Goal: Task Accomplishment & Management: Complete application form

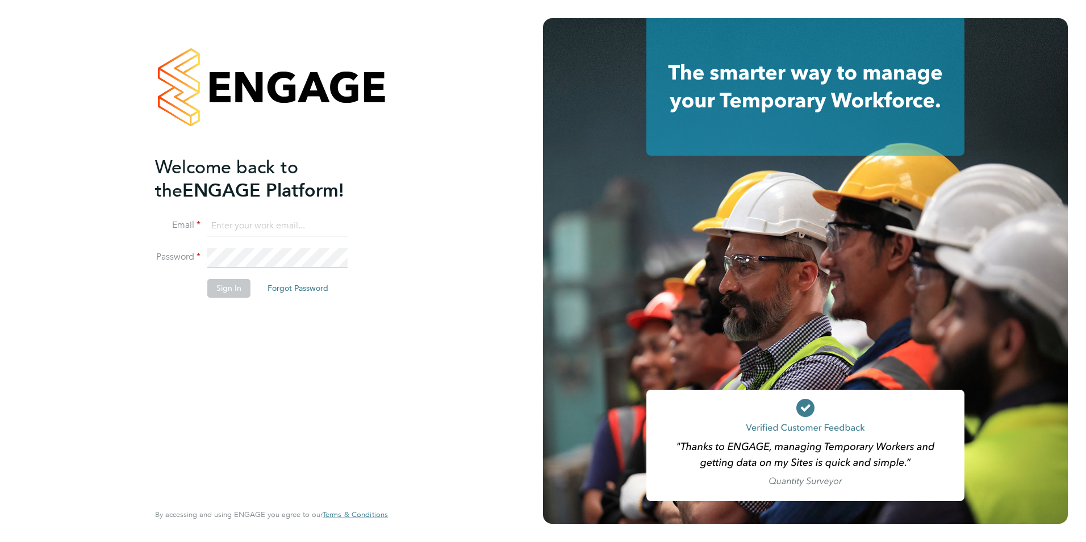
type input "shaun.white@linsco.com"
click at [219, 284] on button "Sign In" at bounding box center [228, 288] width 43 height 18
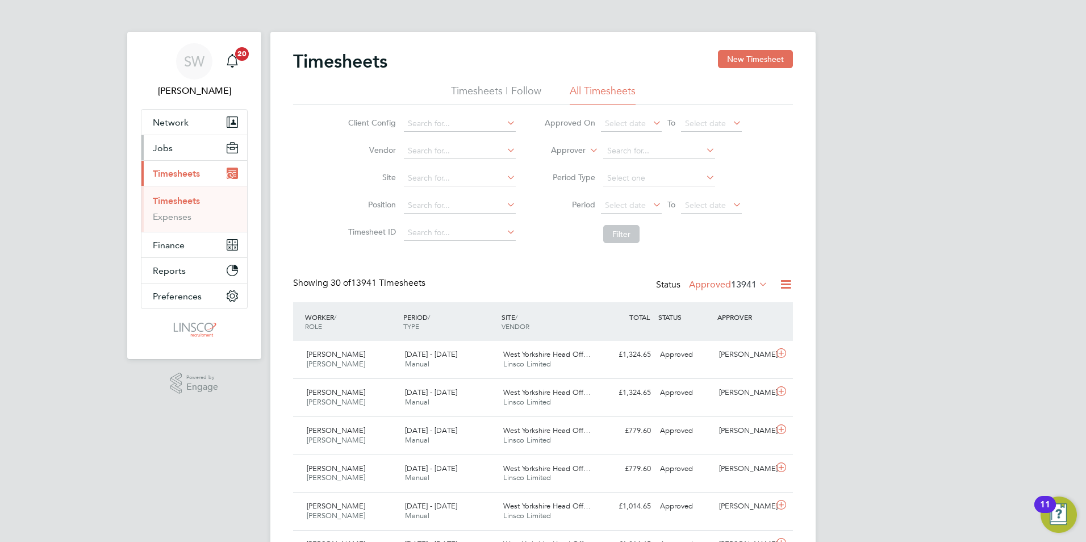
click at [165, 149] on span "Jobs" at bounding box center [163, 148] width 20 height 11
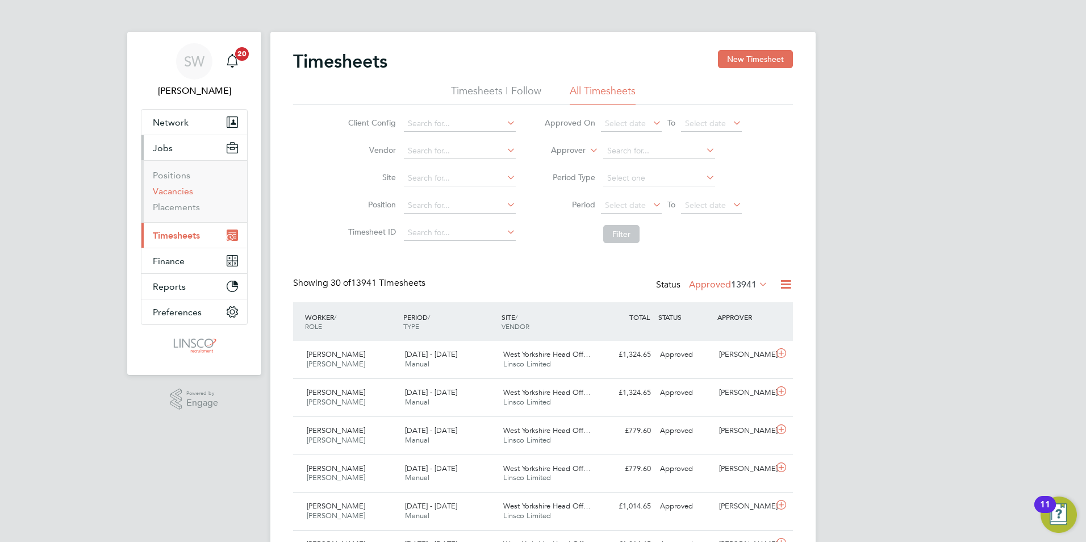
click at [179, 191] on link "Vacancies" at bounding box center [173, 191] width 40 height 11
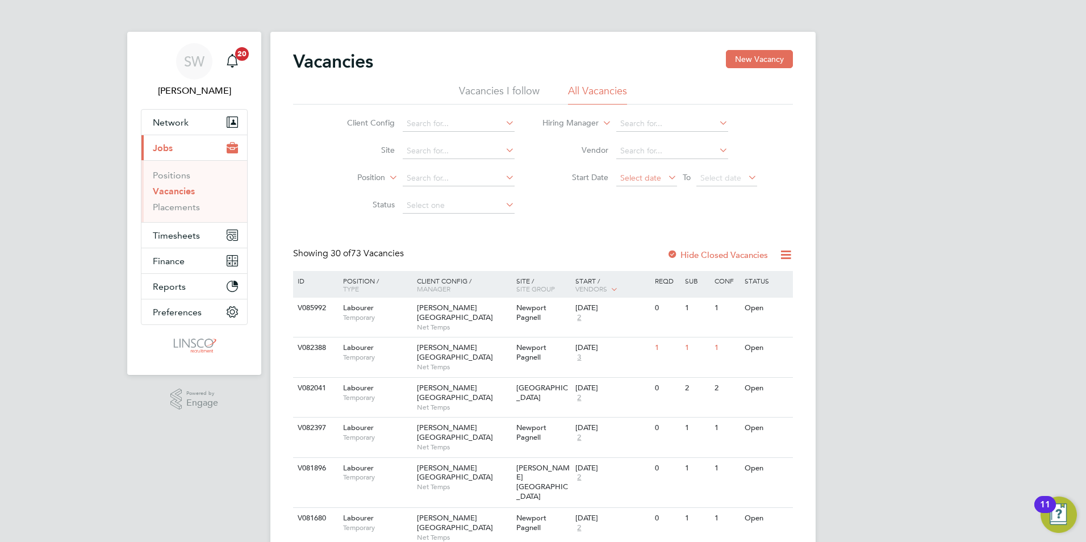
click at [648, 182] on span "Select date" at bounding box center [640, 178] width 41 height 10
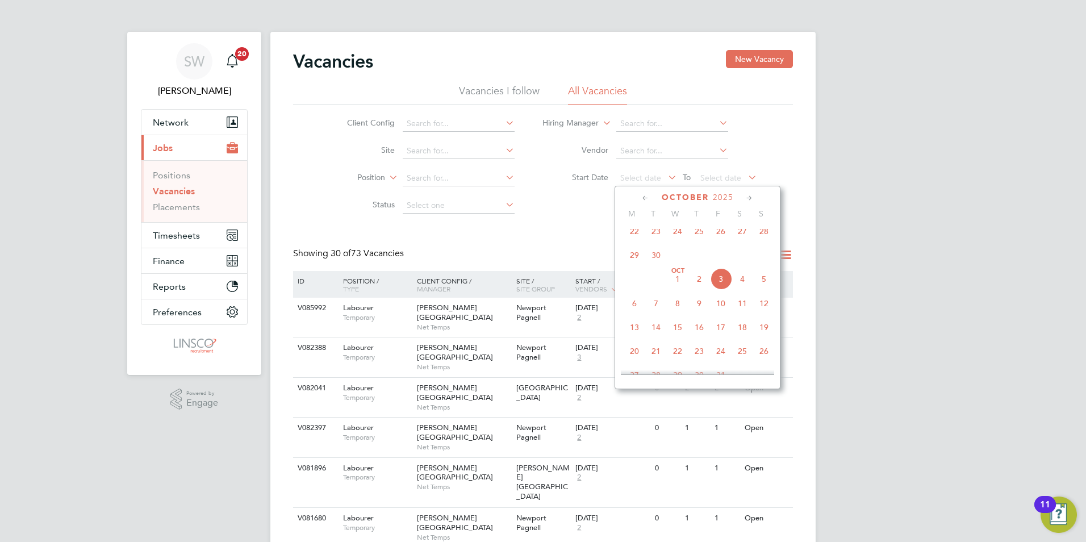
click at [720, 283] on span "3" at bounding box center [721, 279] width 22 height 22
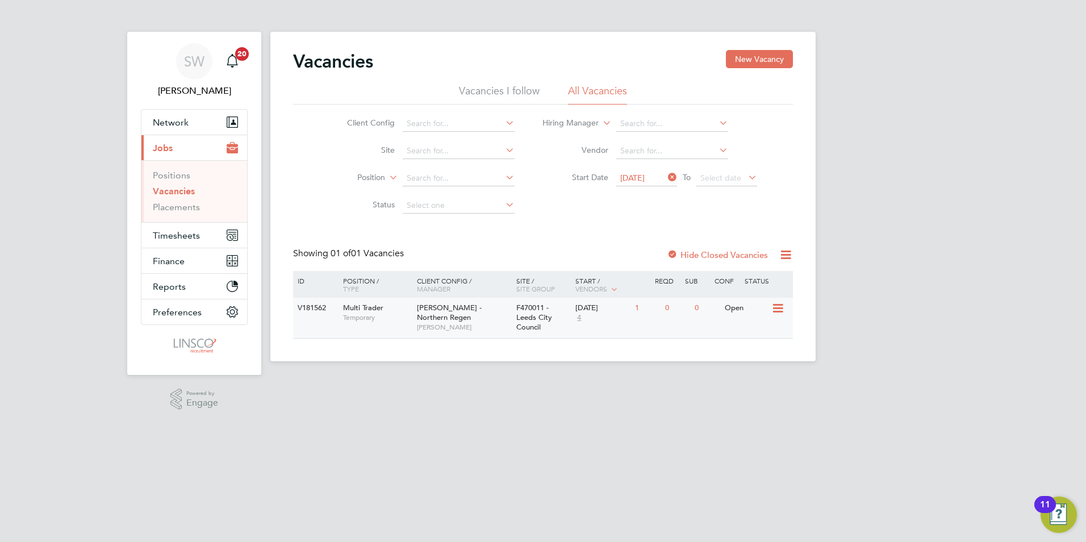
click at [497, 309] on div "[PERSON_NAME] - Northern Regen [PERSON_NAME]" at bounding box center [463, 317] width 99 height 39
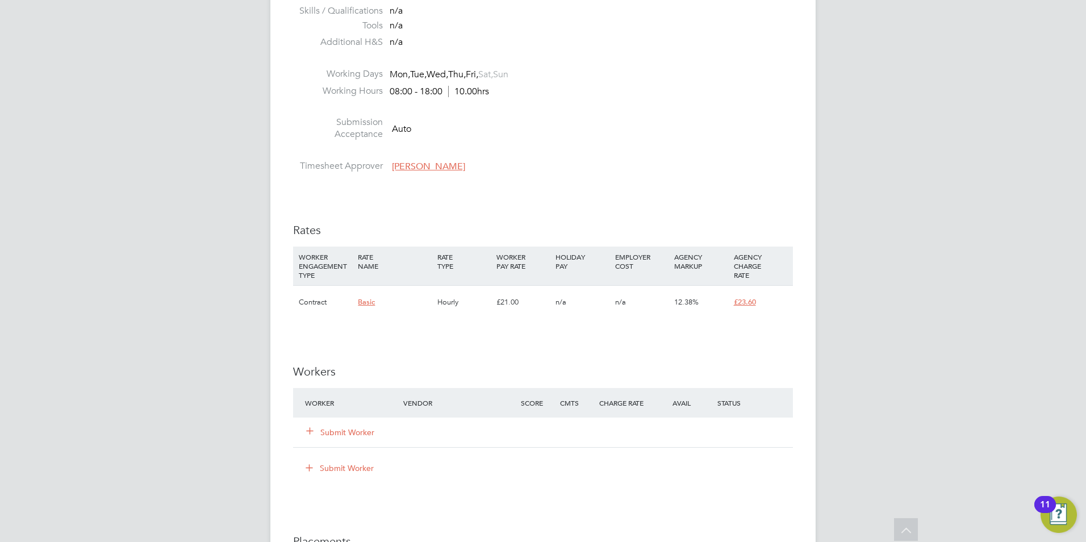
scroll to position [625, 0]
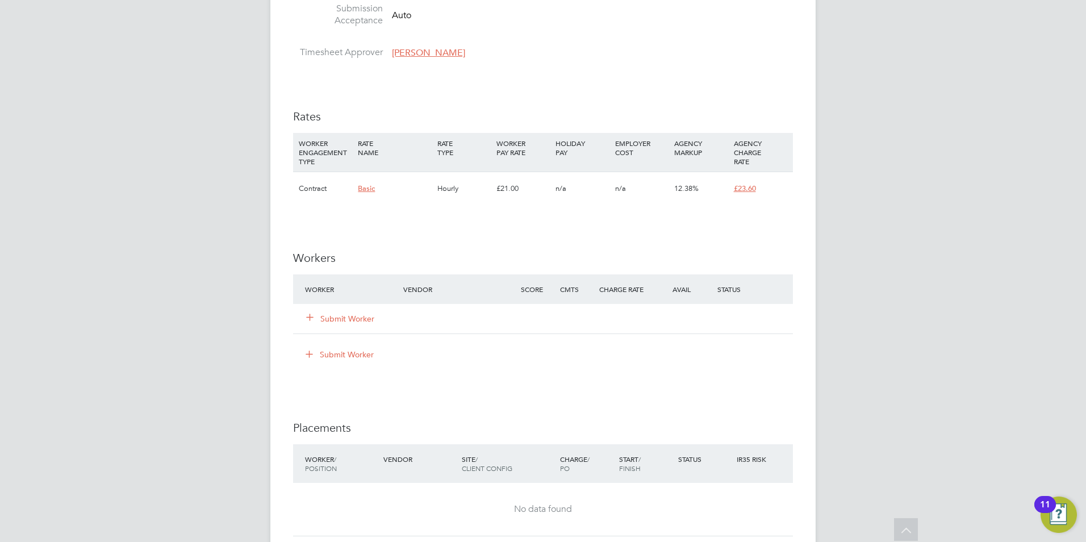
click at [357, 316] on button "Submit Worker" at bounding box center [341, 318] width 68 height 11
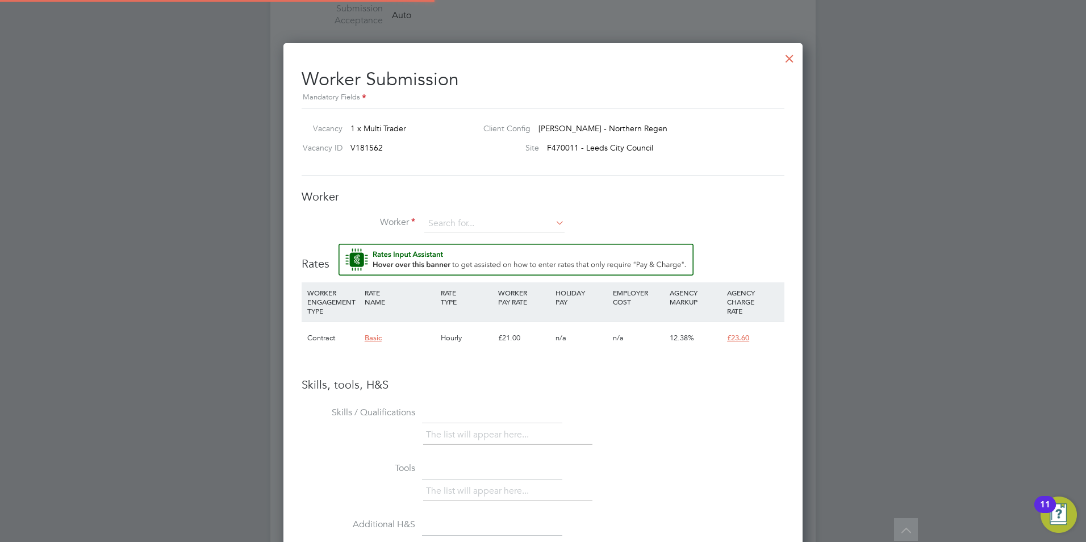
scroll to position [731, 520]
click at [553, 218] on icon at bounding box center [553, 223] width 0 height 16
click at [520, 224] on input at bounding box center [494, 223] width 140 height 17
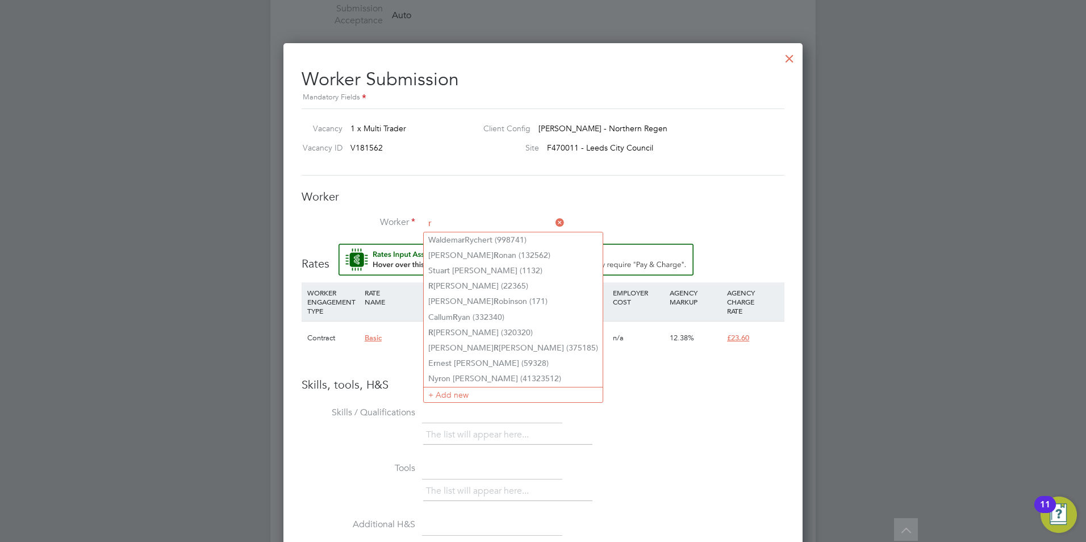
type input "r"
click at [591, 209] on div "Worker Worker r Worker Engagement Type" at bounding box center [543, 216] width 483 height 55
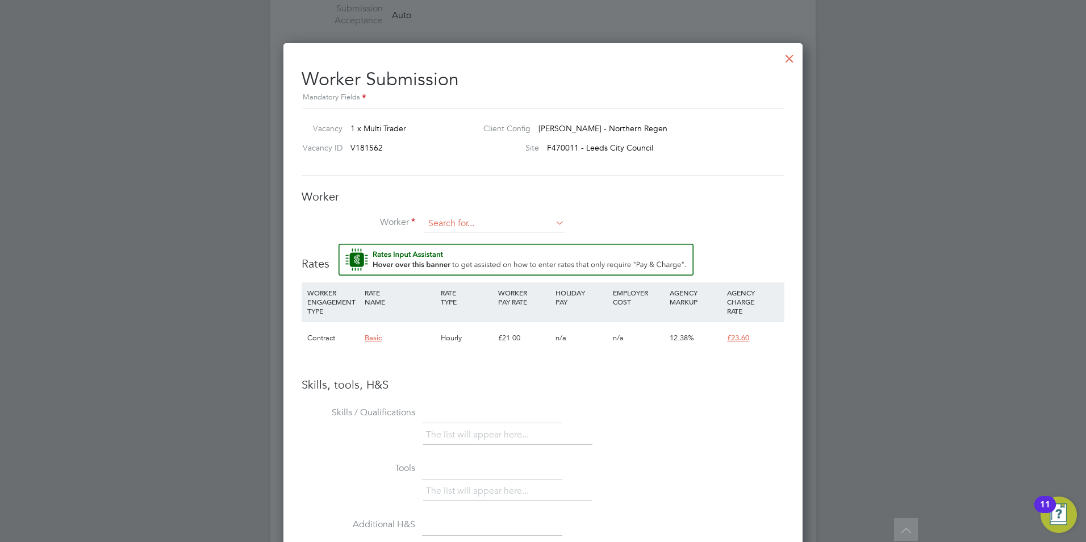
click at [486, 221] on input at bounding box center [494, 223] width 140 height 17
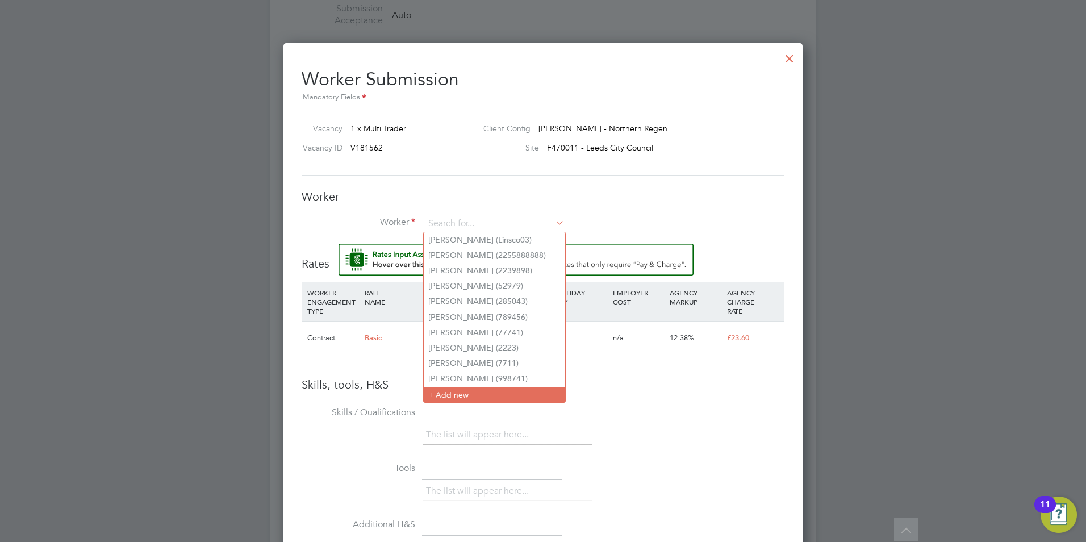
click at [463, 388] on li "+ Add new" at bounding box center [494, 394] width 141 height 15
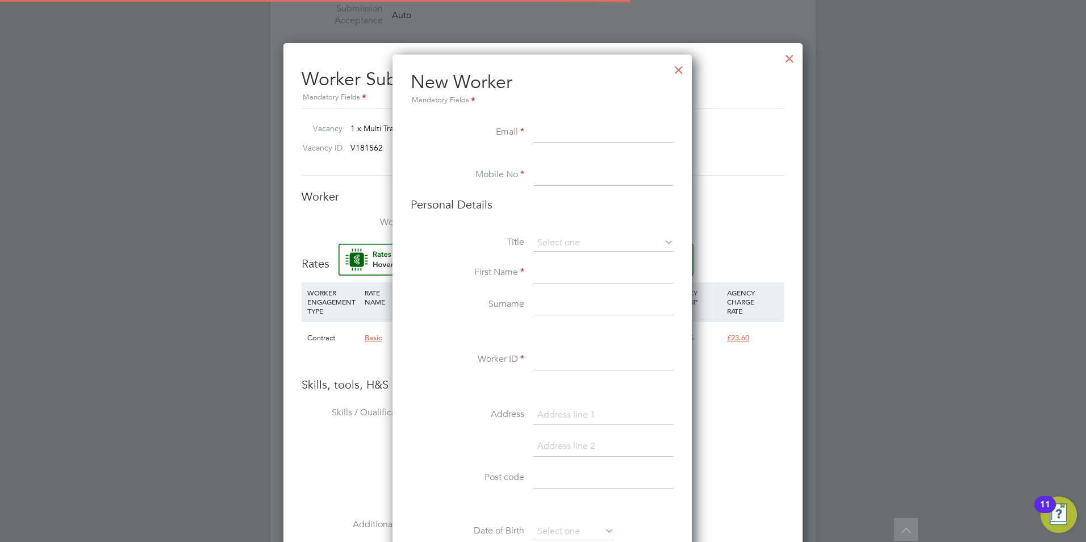
scroll to position [961, 301]
click at [594, 128] on input at bounding box center [603, 133] width 140 height 20
paste input "richard_green_01@hotmail.co.uk"
type input "richard_green_01@hotmail.co.uk"
click at [545, 170] on input at bounding box center [603, 175] width 140 height 20
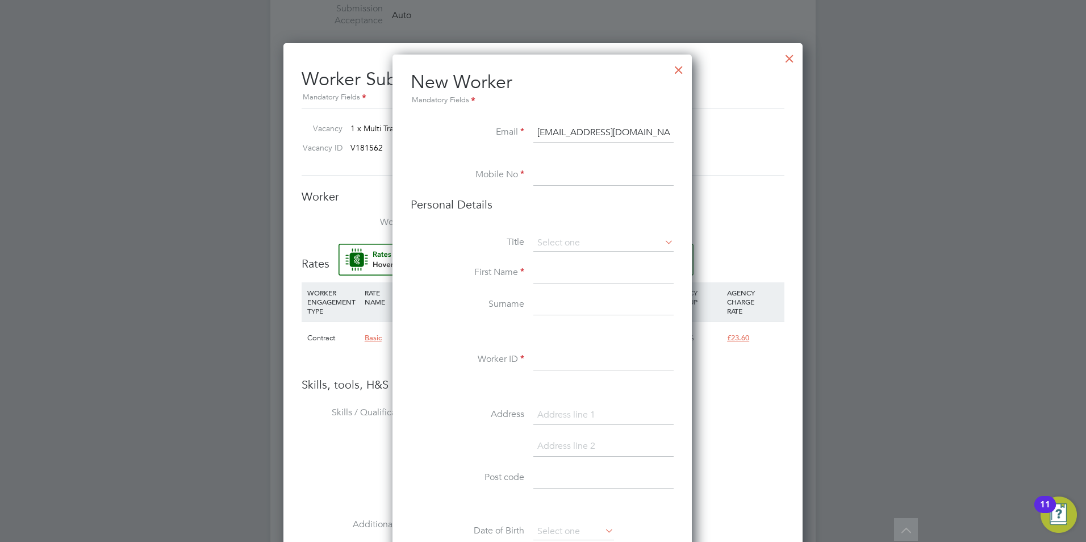
click at [569, 171] on input at bounding box center [603, 175] width 140 height 20
paste input "07857427367"
type input "07857427367"
click at [552, 220] on li "Personal Details" at bounding box center [542, 215] width 263 height 37
click at [564, 240] on input at bounding box center [603, 243] width 140 height 17
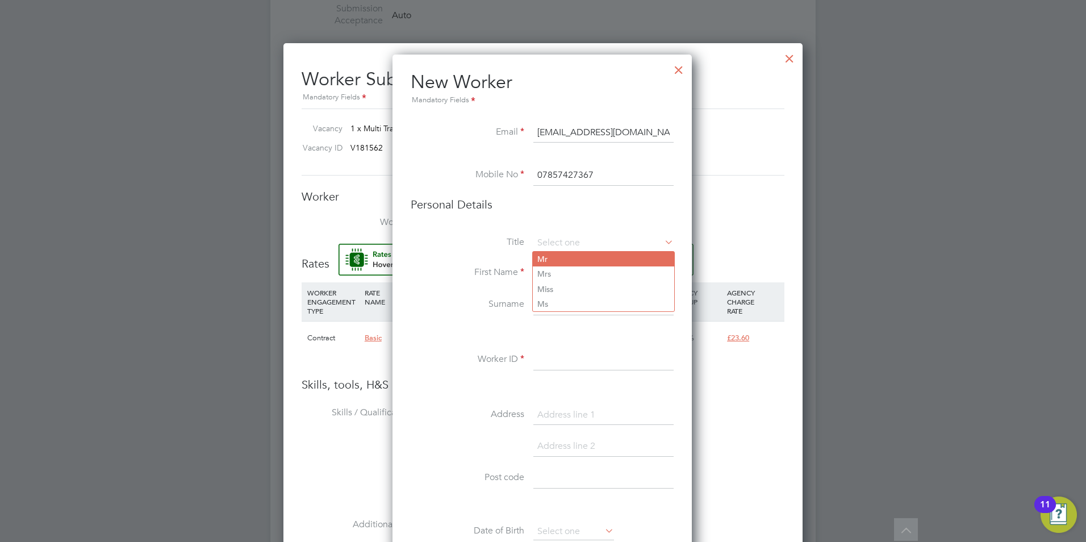
click at [554, 260] on li "Mr" at bounding box center [603, 259] width 141 height 15
type input "Mr"
click at [547, 275] on input at bounding box center [603, 273] width 140 height 20
click at [627, 278] on input at bounding box center [603, 273] width 140 height 20
paste input "Richard"
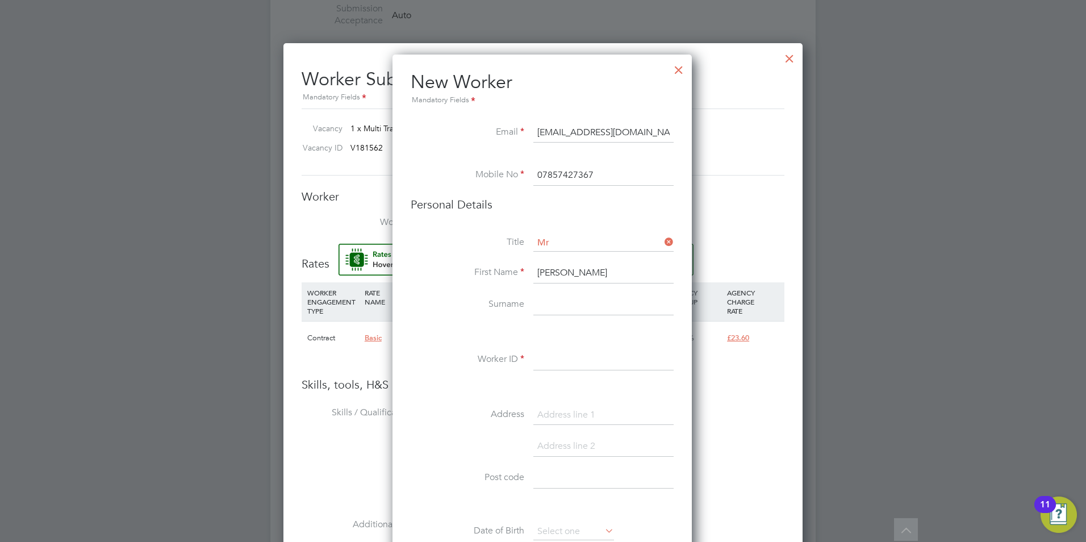
type input "Richard"
click at [554, 304] on input at bounding box center [603, 305] width 140 height 20
click at [598, 316] on li "Surname" at bounding box center [542, 311] width 263 height 32
click at [589, 306] on input at bounding box center [603, 305] width 140 height 20
paste input "Green"
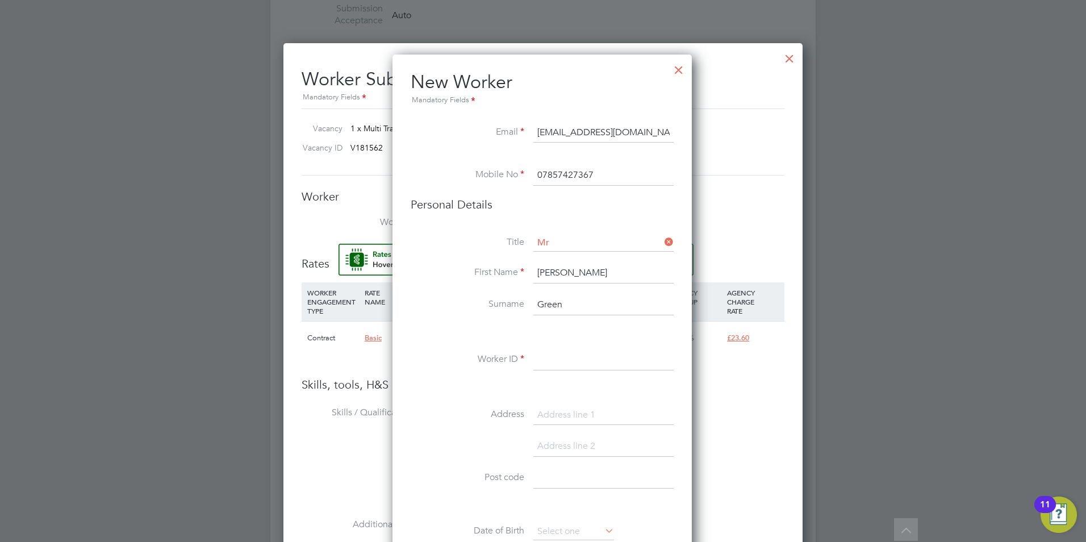
type input "Green"
click at [545, 356] on input at bounding box center [603, 360] width 140 height 20
drag, startPoint x: 636, startPoint y: 357, endPoint x: 631, endPoint y: 354, distance: 5.8
click at [636, 357] on input at bounding box center [603, 360] width 140 height 20
paste input "17426"
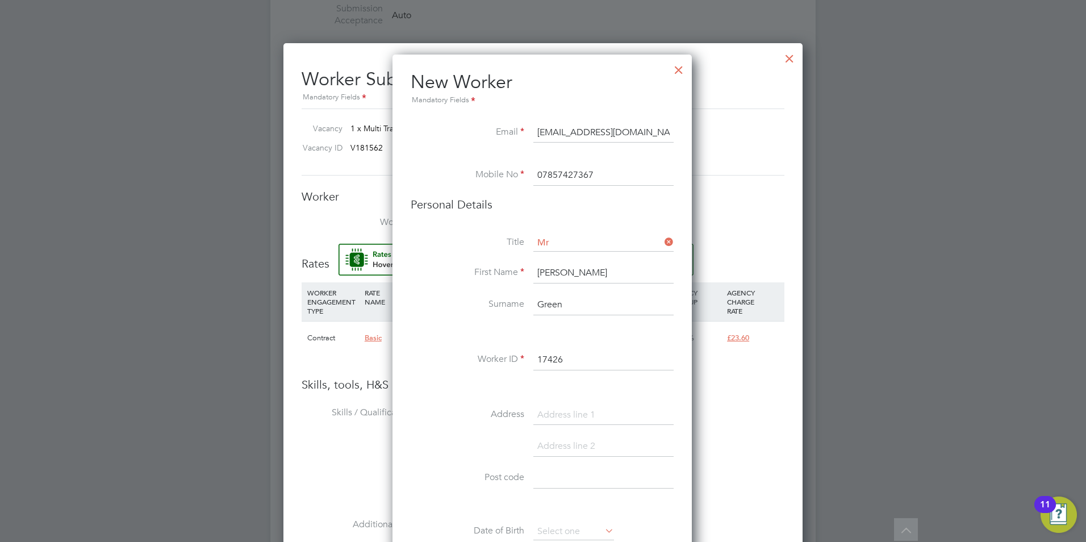
type input "17426"
click at [532, 336] on li at bounding box center [542, 333] width 263 height 12
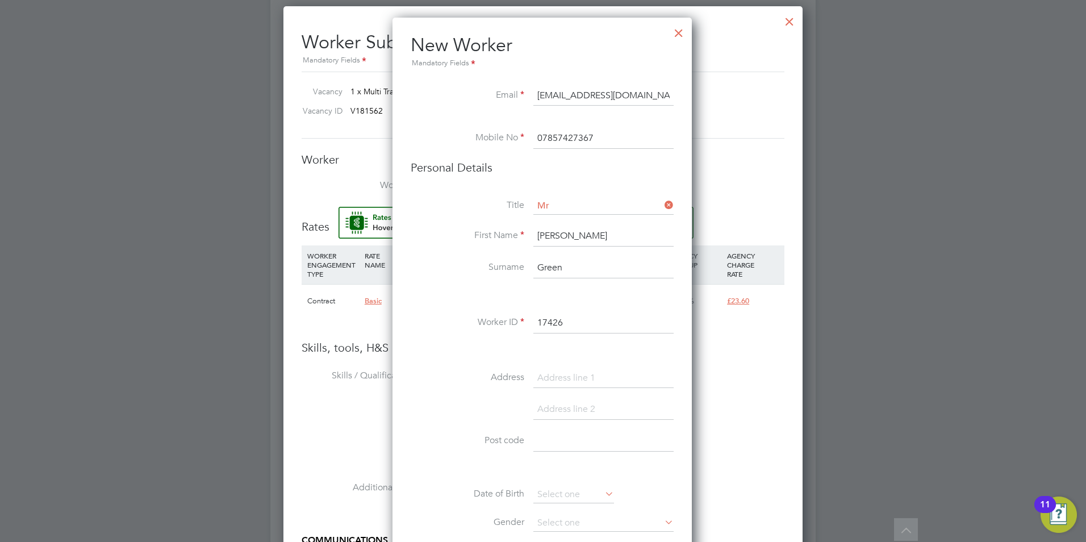
scroll to position [681, 0]
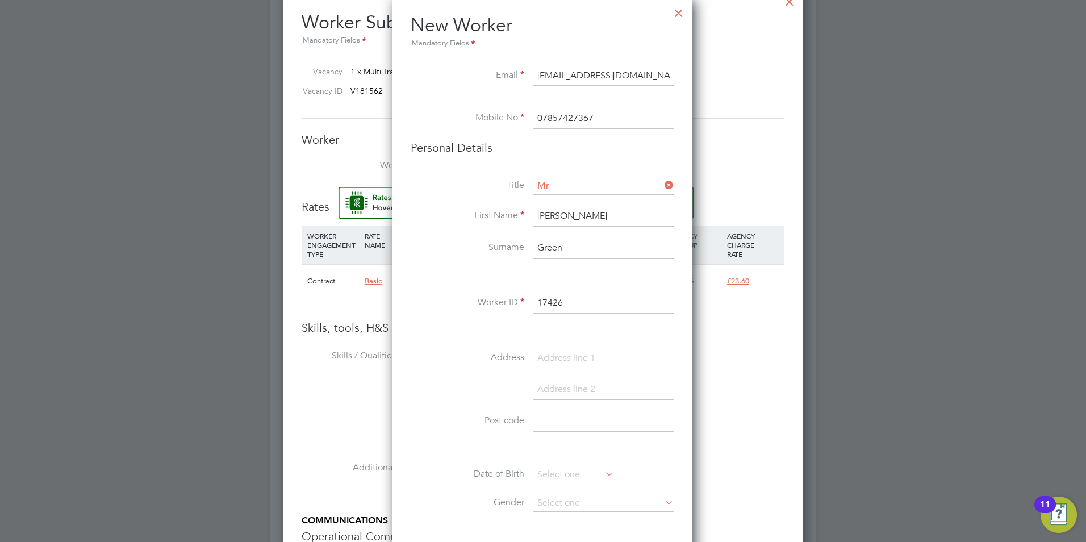
click at [563, 419] on input at bounding box center [603, 421] width 140 height 20
click at [584, 421] on input at bounding box center [603, 421] width 140 height 20
paste input "LS26 0RD"
type input "LS26 0RD"
click at [559, 358] on input at bounding box center [603, 358] width 140 height 20
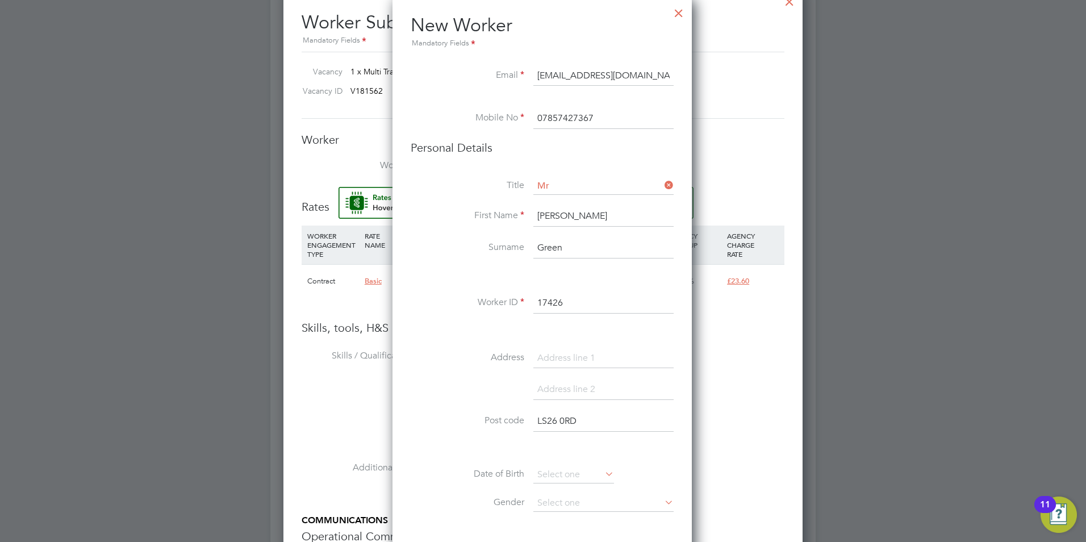
click at [631, 353] on input at bounding box center [603, 358] width 140 height 20
paste input "51 Manor Road"
type input "51 Manor Road"
drag, startPoint x: 610, startPoint y: 364, endPoint x: 551, endPoint y: 362, distance: 59.1
click at [551, 362] on input "51 Manor Road" at bounding box center [603, 358] width 140 height 20
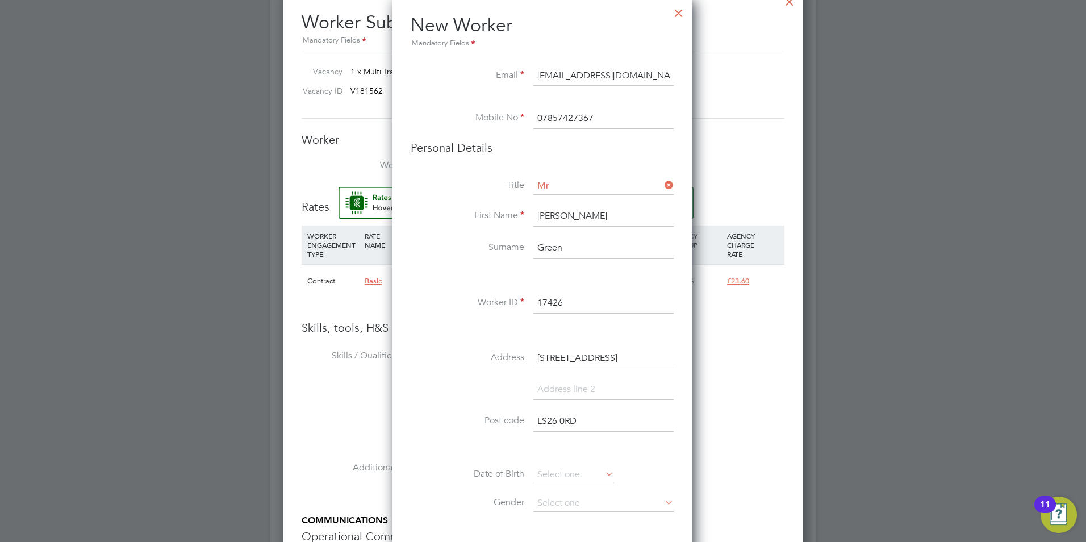
click at [552, 390] on input at bounding box center [603, 389] width 140 height 20
paste input "Manor Road"
type input "Manor Road"
click at [564, 417] on input at bounding box center [603, 421] width 140 height 20
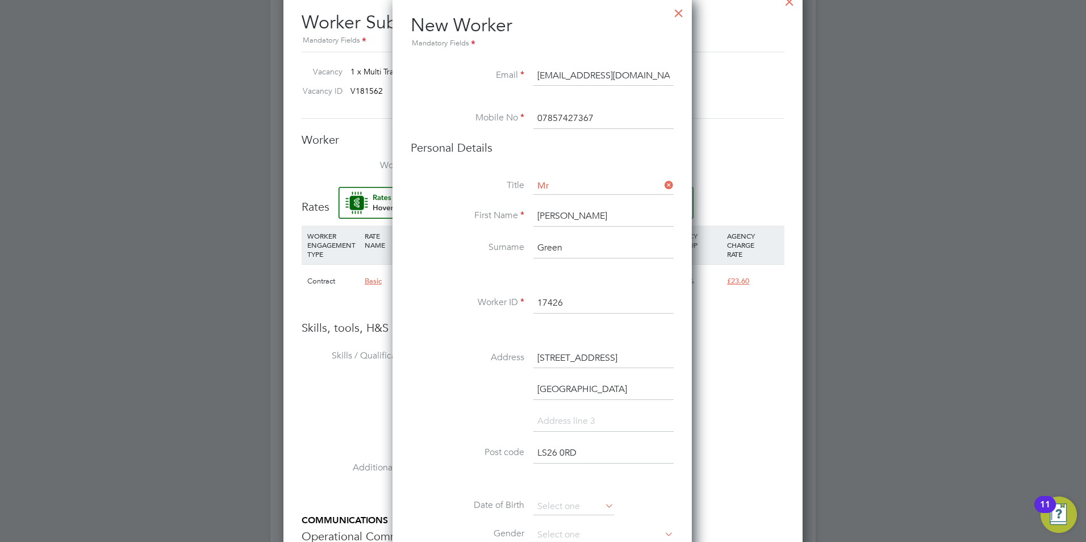
click at [641, 426] on input at bounding box center [603, 421] width 140 height 20
paste input "Leeds"
type input "Leeds"
click at [426, 401] on li "Manor Road" at bounding box center [542, 395] width 263 height 32
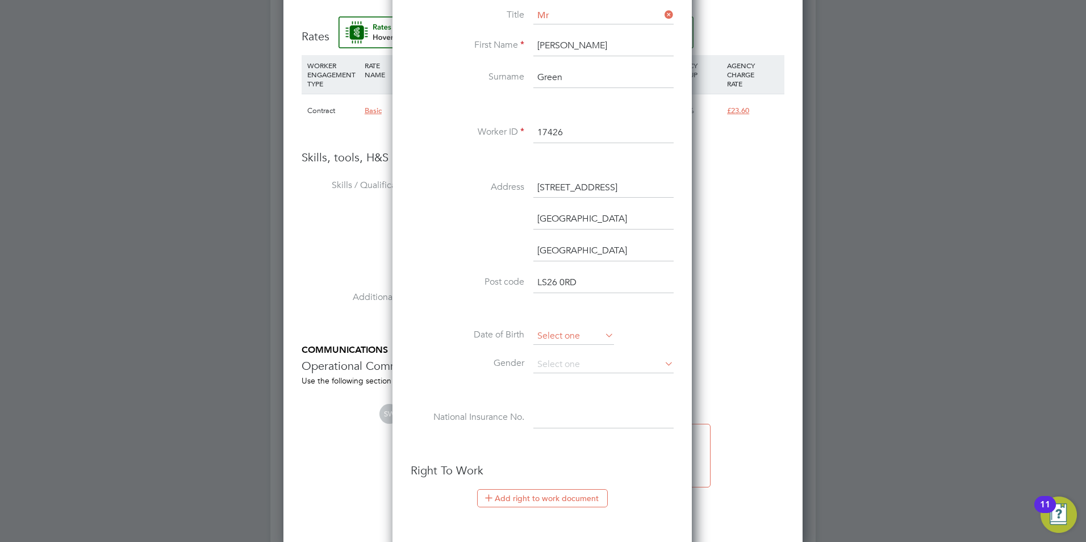
click at [593, 337] on input at bounding box center [573, 336] width 81 height 17
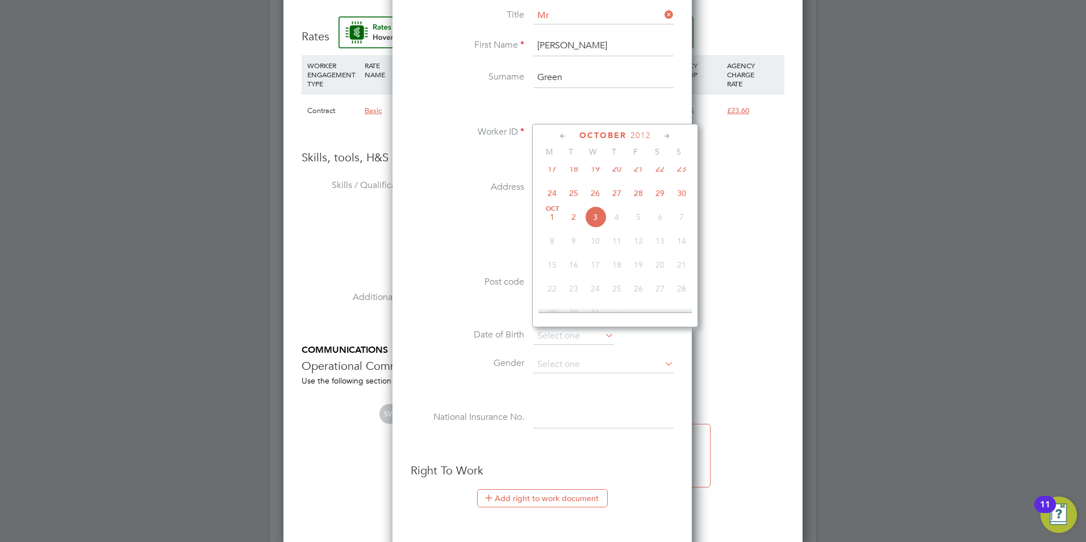
click at [641, 136] on span "2012" at bounding box center [640, 136] width 20 height 10
click at [633, 135] on span "2012" at bounding box center [640, 136] width 20 height 10
click at [641, 136] on span "2012" at bounding box center [645, 136] width 20 height 10
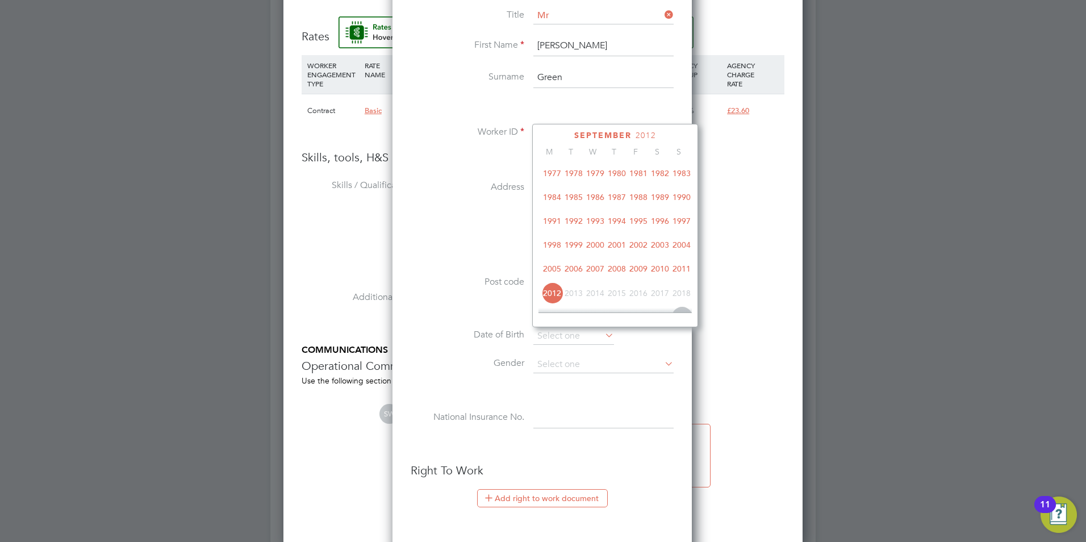
click at [687, 177] on span "1983" at bounding box center [682, 173] width 22 height 22
click at [563, 133] on icon at bounding box center [563, 136] width 11 height 12
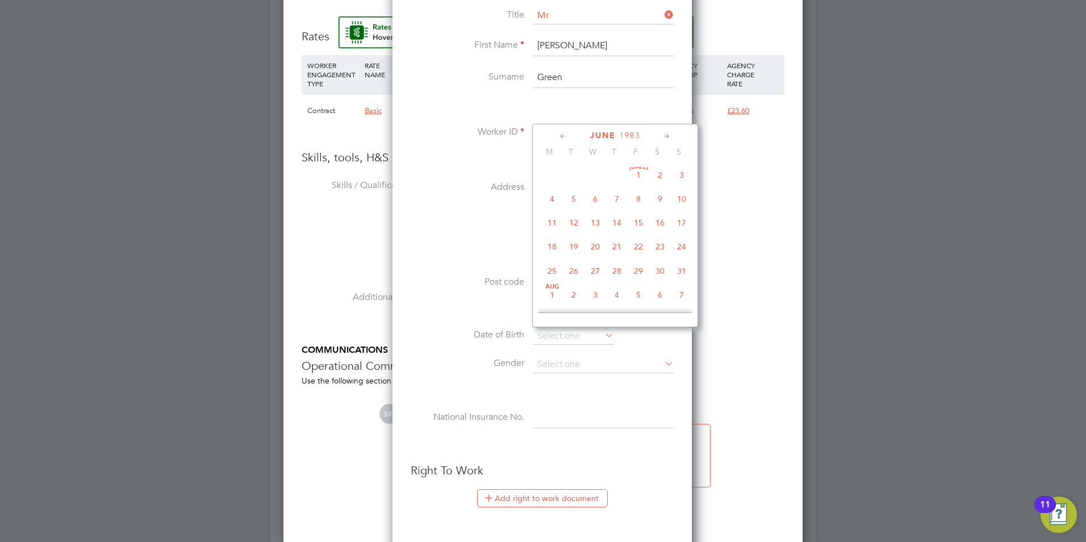
scroll to position [0, 0]
click at [563, 133] on icon at bounding box center [563, 136] width 11 height 12
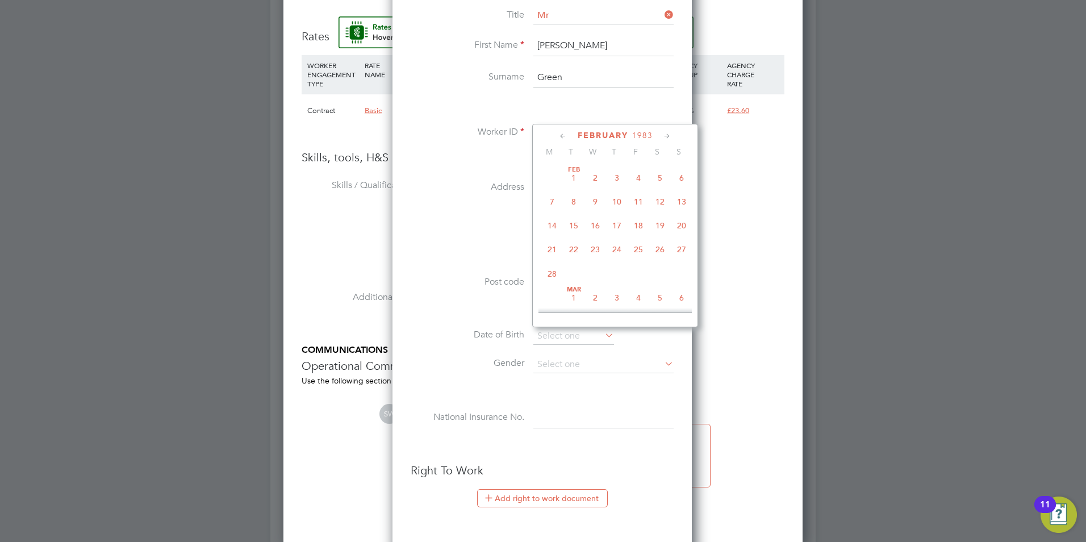
click at [563, 133] on icon at bounding box center [563, 136] width 11 height 12
click at [665, 138] on icon at bounding box center [667, 136] width 11 height 12
click at [596, 224] on span "12" at bounding box center [595, 223] width 22 height 22
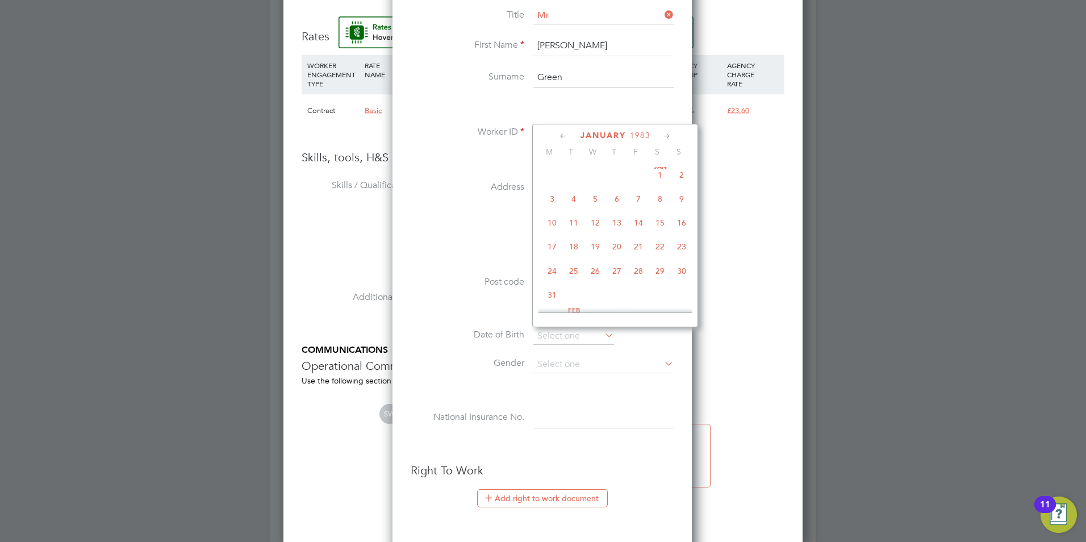
type input "12 Jan 1983"
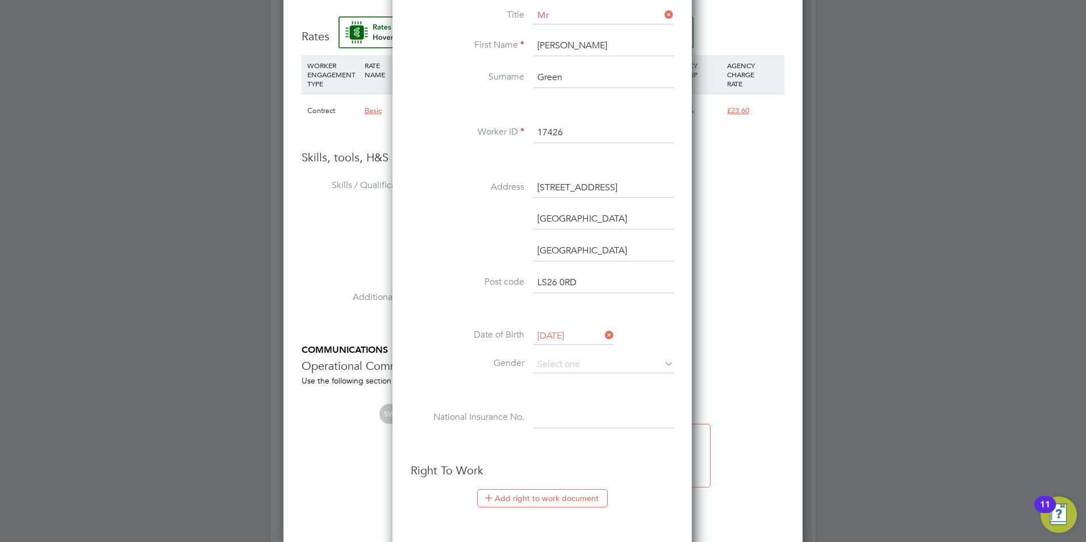
click at [505, 224] on li "Manor Road" at bounding box center [542, 225] width 263 height 32
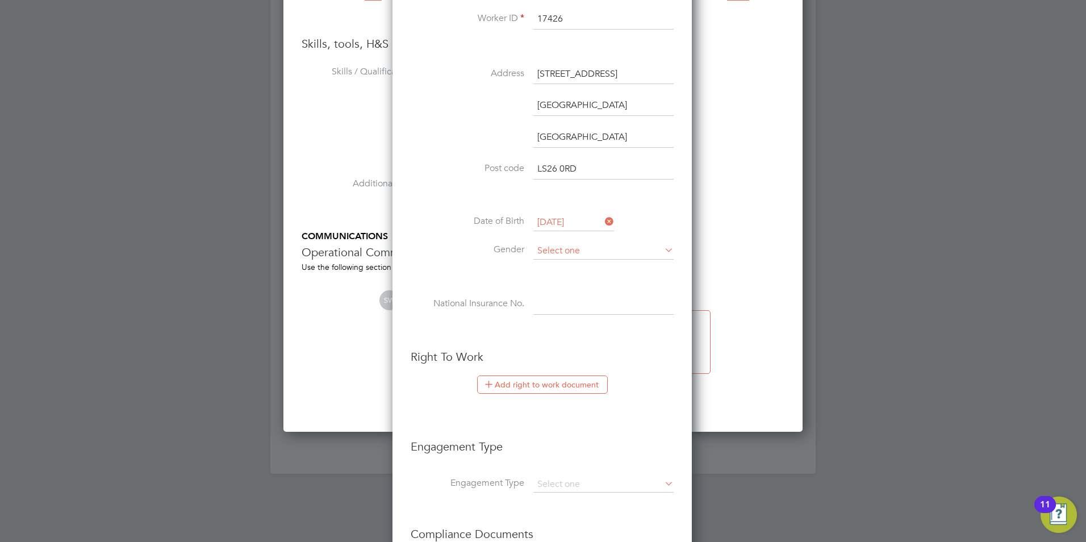
click at [614, 254] on input at bounding box center [603, 250] width 140 height 17
click at [592, 265] on li "Male" at bounding box center [603, 267] width 141 height 15
type input "Male"
click at [578, 296] on input at bounding box center [603, 304] width 140 height 20
drag, startPoint x: 587, startPoint y: 306, endPoint x: 593, endPoint y: 295, distance: 13.0
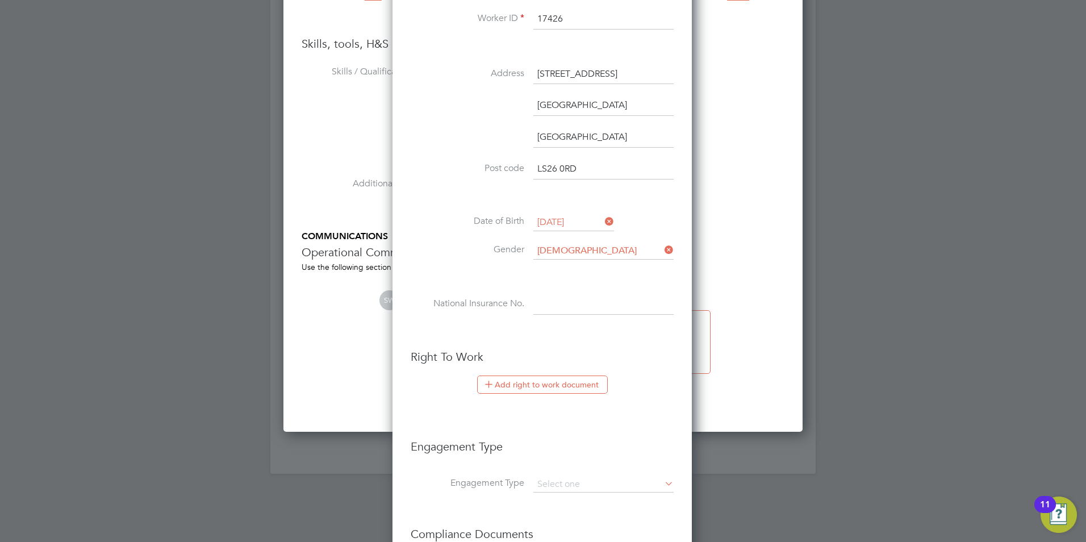
click at [587, 306] on input at bounding box center [603, 304] width 140 height 20
paste input "JW499711D"
type input "JW 49 97 11 D"
click at [488, 229] on li "Date of Birth 12 Jan 1983" at bounding box center [542, 228] width 263 height 28
click at [538, 379] on button "Add right to work document" at bounding box center [542, 384] width 131 height 18
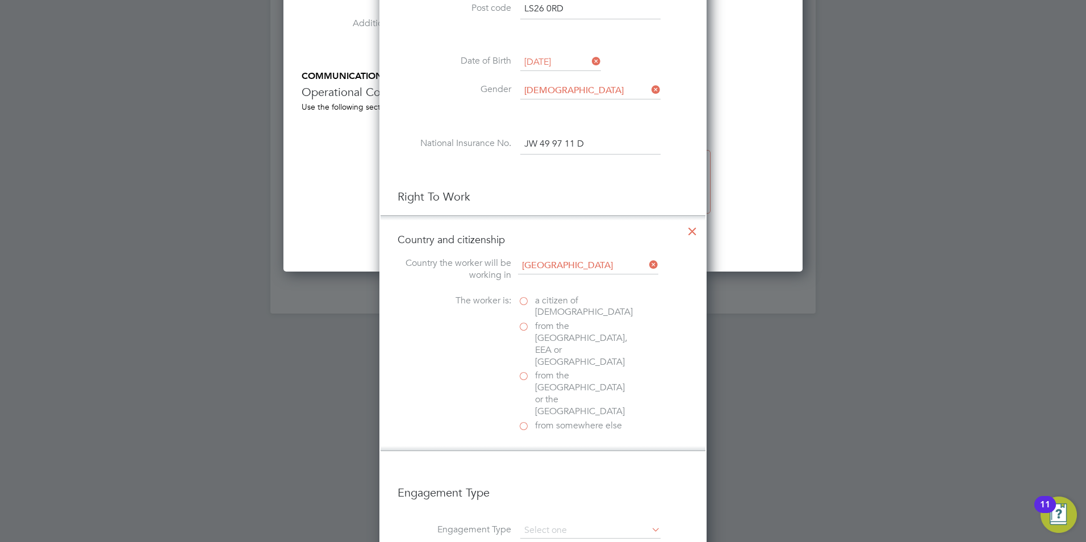
scroll to position [1136, 0]
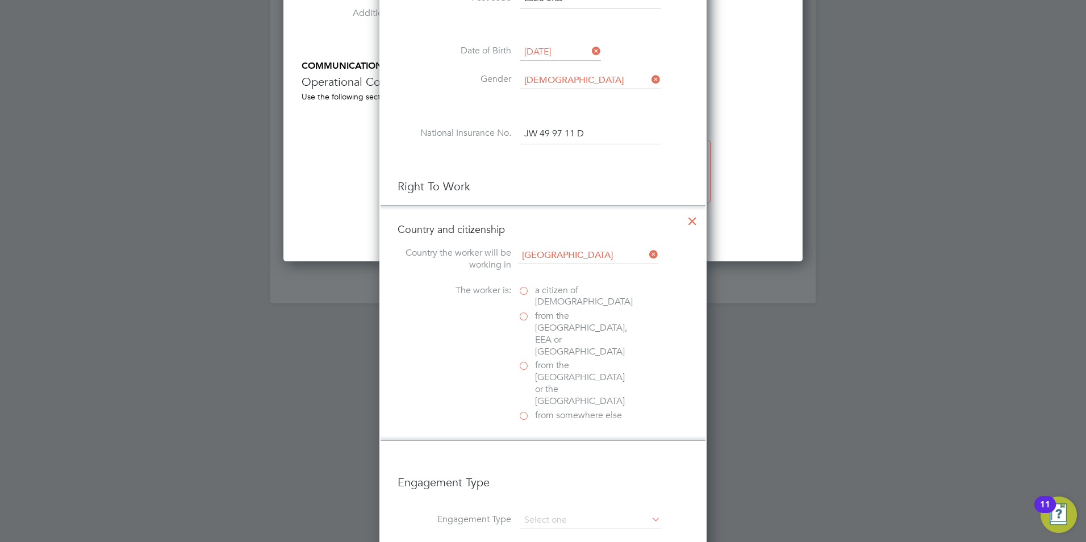
click at [521, 288] on label "a citizen of United Kingdom" at bounding box center [575, 296] width 114 height 24
click at [0, 0] on input "a citizen of United Kingdom" at bounding box center [0, 0] width 0 height 0
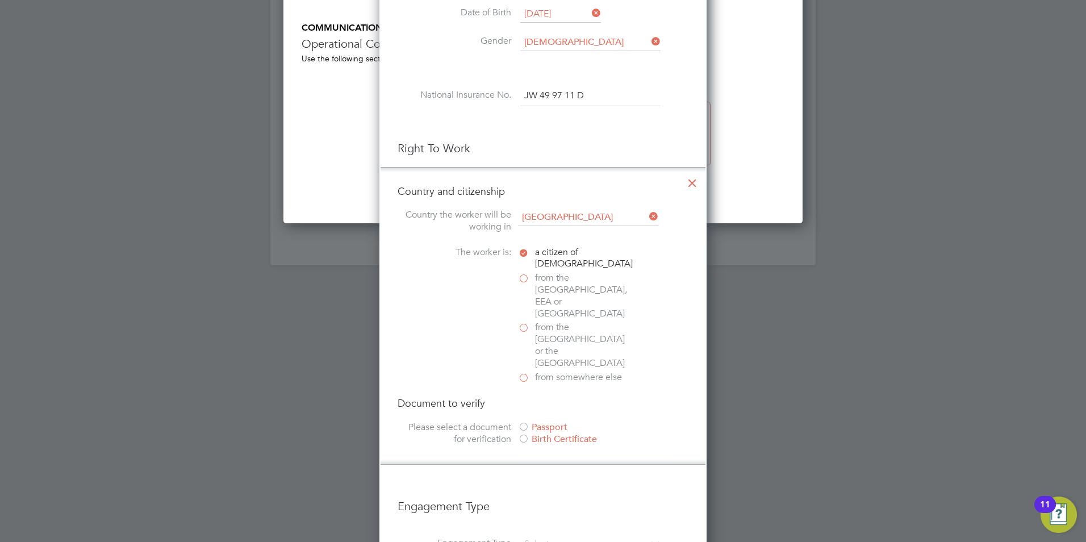
scroll to position [1249, 0]
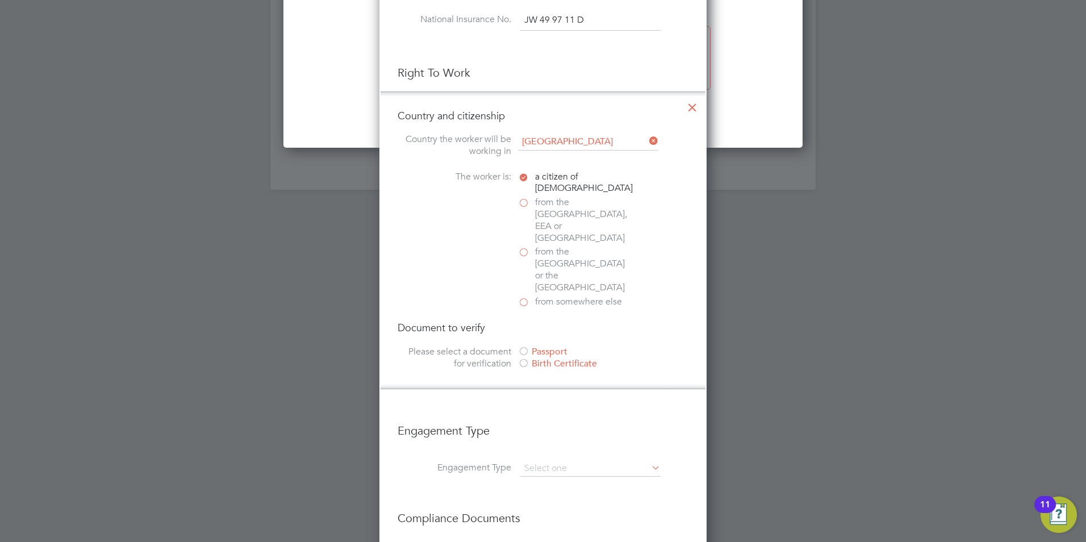
click at [524, 346] on div at bounding box center [523, 351] width 11 height 11
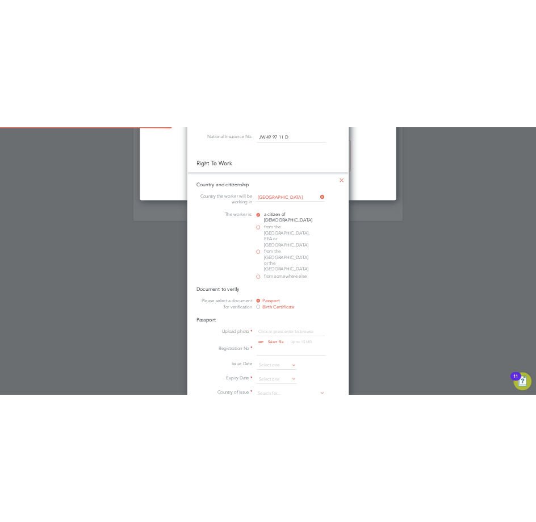
scroll to position [15, 141]
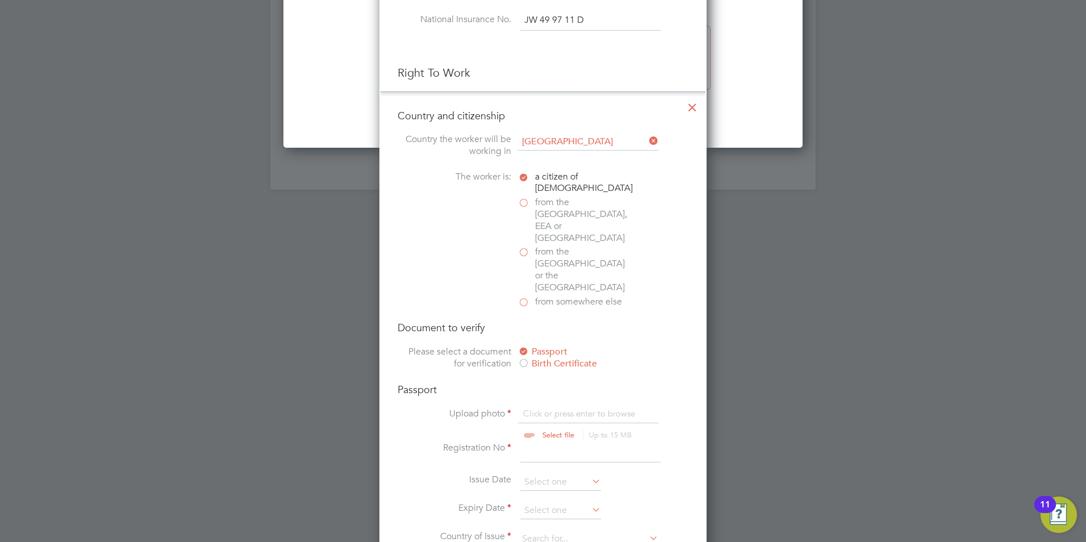
click at [564, 408] on input "file" at bounding box center [569, 425] width 178 height 34
type input "C:\fakepath\Document108754.png"
click at [562, 442] on input at bounding box center [590, 452] width 140 height 20
click at [542, 442] on input at bounding box center [590, 452] width 140 height 20
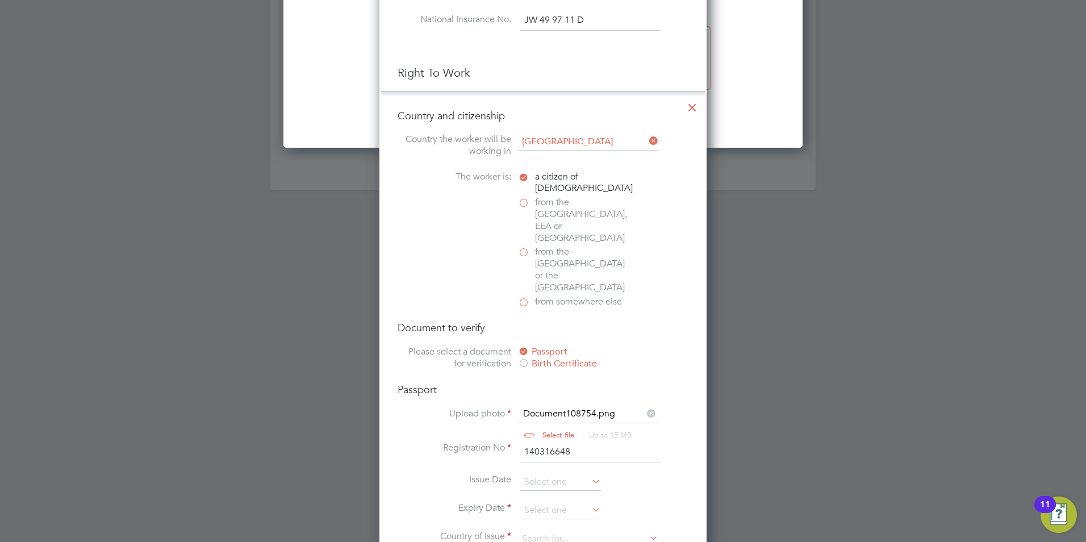
type input "140316648"
click at [589, 473] on icon at bounding box center [589, 481] width 0 height 16
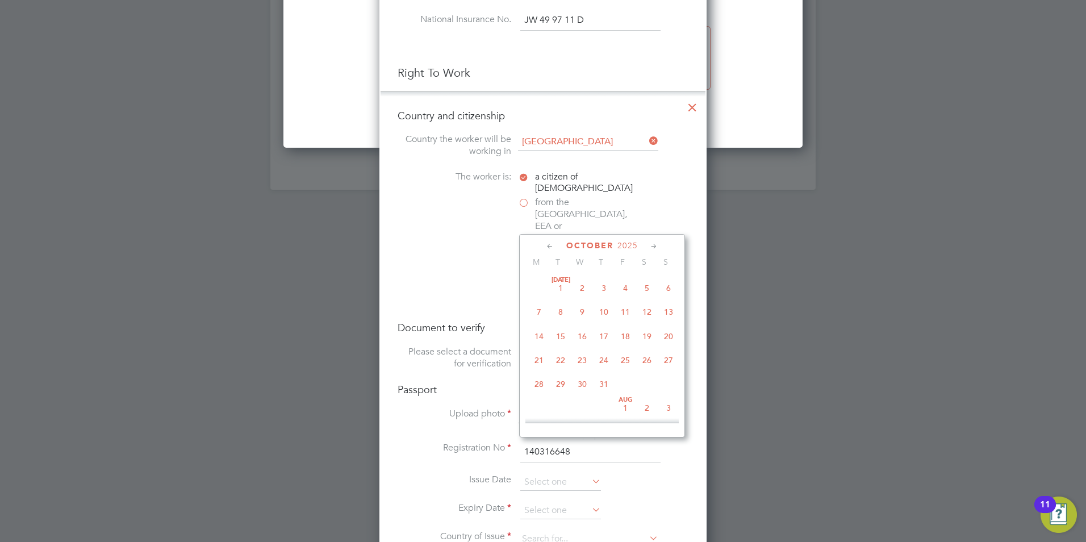
scroll to position [320, 0]
click at [630, 244] on span "2025" at bounding box center [627, 246] width 20 height 10
click at [650, 328] on span "2023" at bounding box center [647, 323] width 22 height 22
click at [550, 247] on icon at bounding box center [550, 246] width 11 height 12
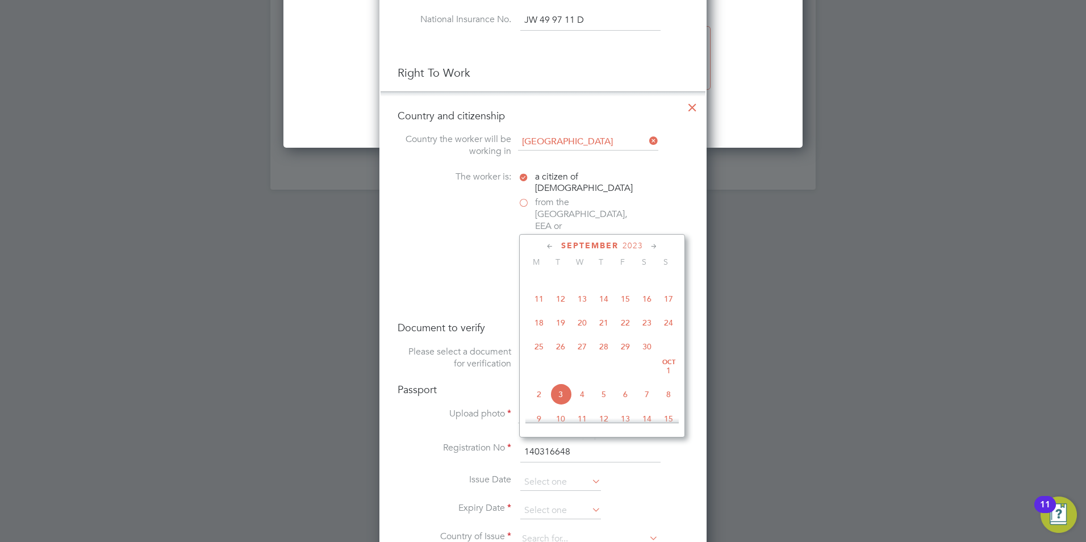
scroll to position [147, 0]
click at [550, 247] on icon at bounding box center [550, 246] width 11 height 12
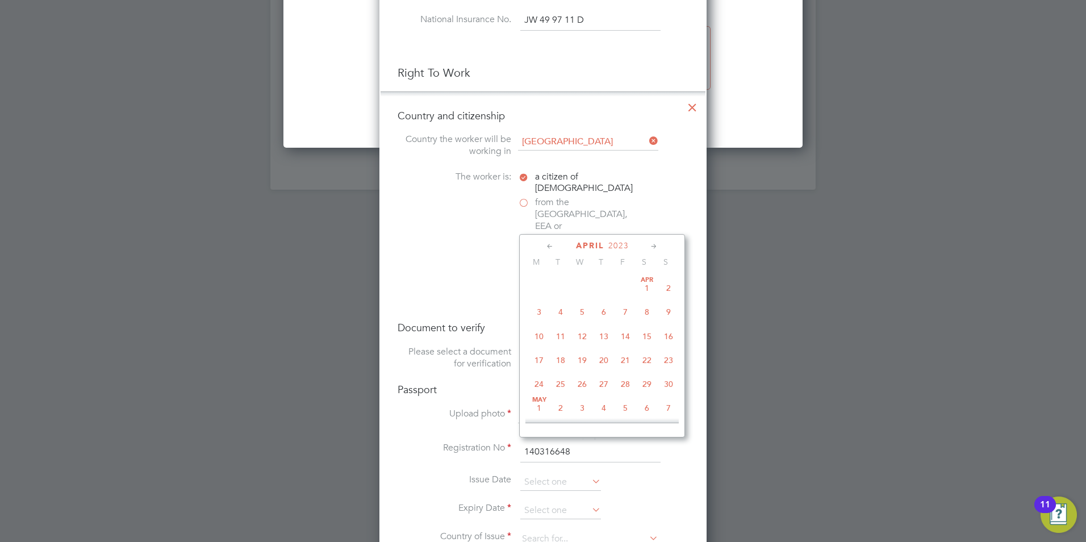
click at [550, 247] on icon at bounding box center [550, 246] width 11 height 12
click at [655, 244] on icon at bounding box center [653, 246] width 11 height 12
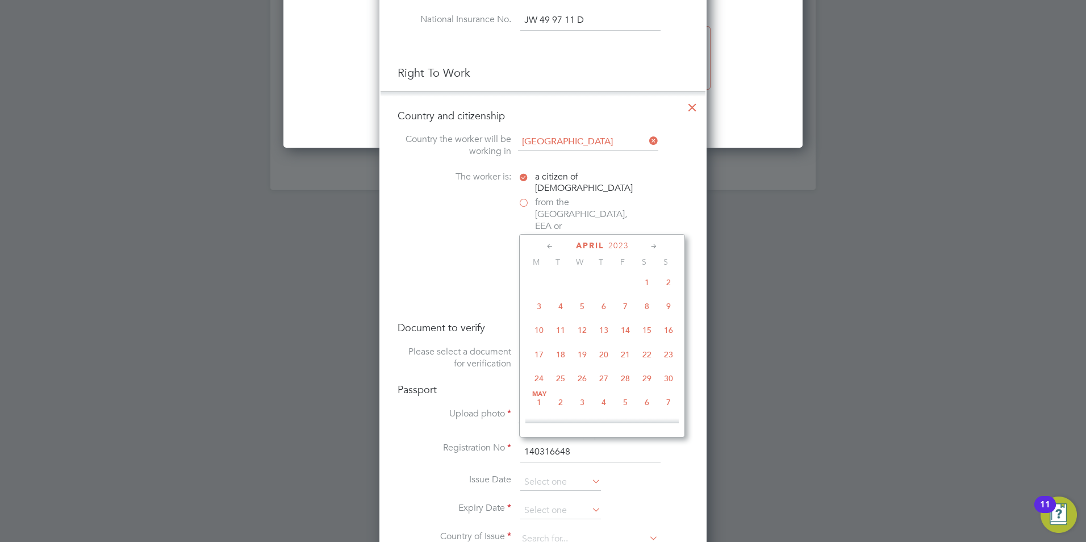
click at [604, 307] on span "6" at bounding box center [604, 306] width 22 height 22
type input "06 Apr 2023"
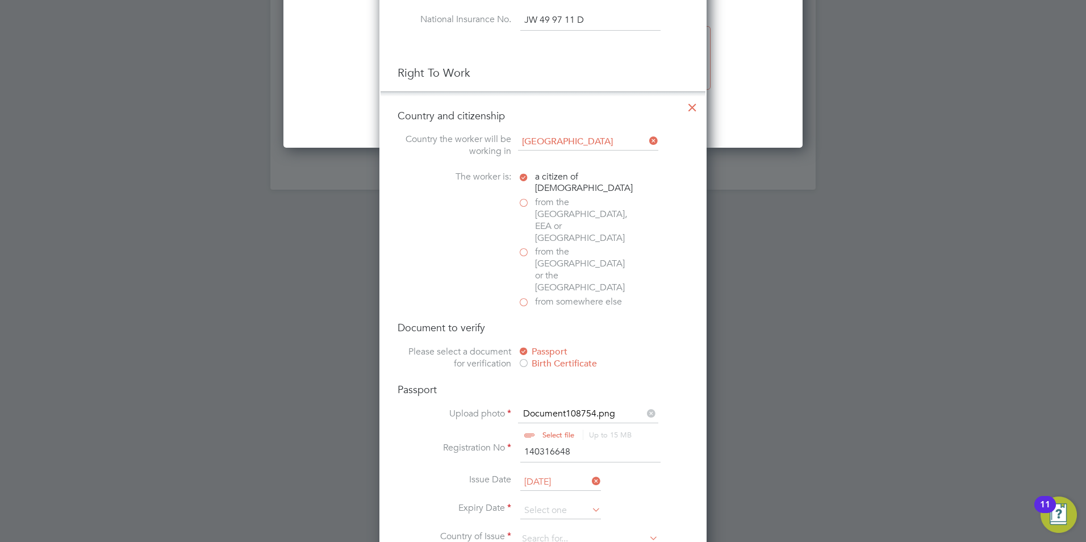
click at [589, 501] on icon at bounding box center [589, 509] width 0 height 16
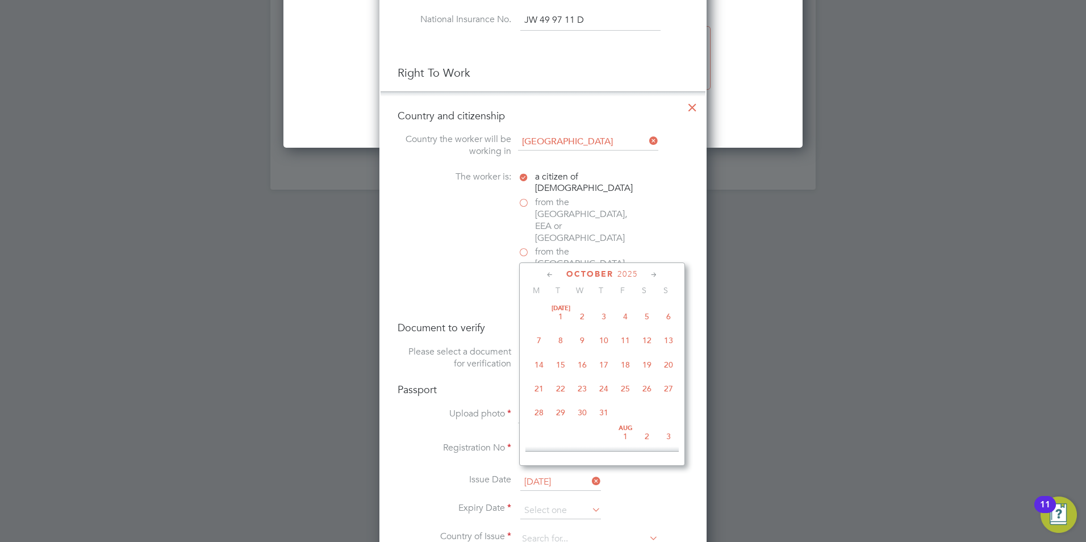
scroll to position [320, 0]
click at [639, 273] on div "October 2025" at bounding box center [601, 274] width 153 height 11
click at [635, 274] on span "2025" at bounding box center [627, 274] width 20 height 10
click at [568, 407] on span "2033" at bounding box center [561, 399] width 22 height 22
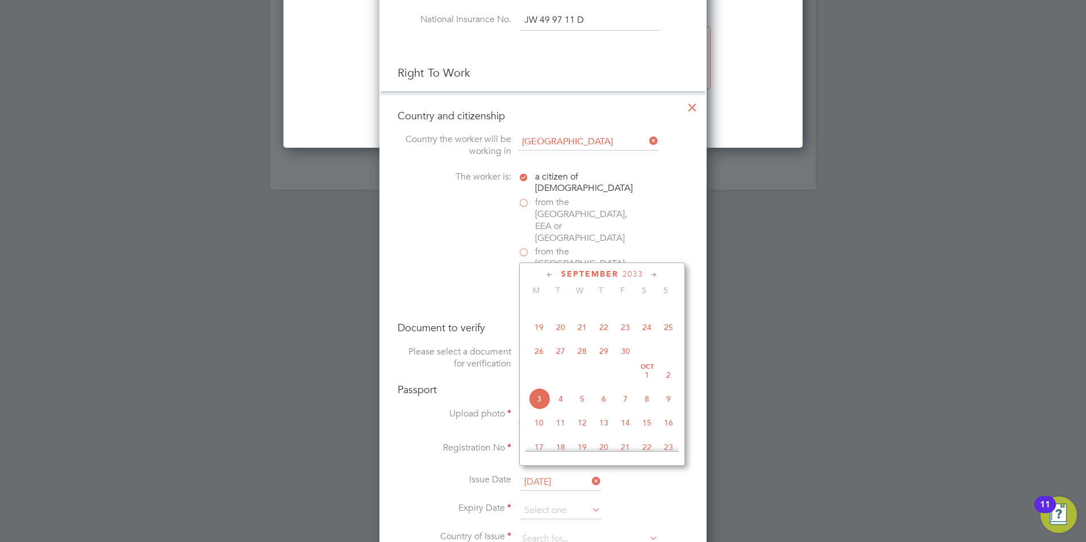
click at [552, 277] on icon at bounding box center [550, 275] width 11 height 12
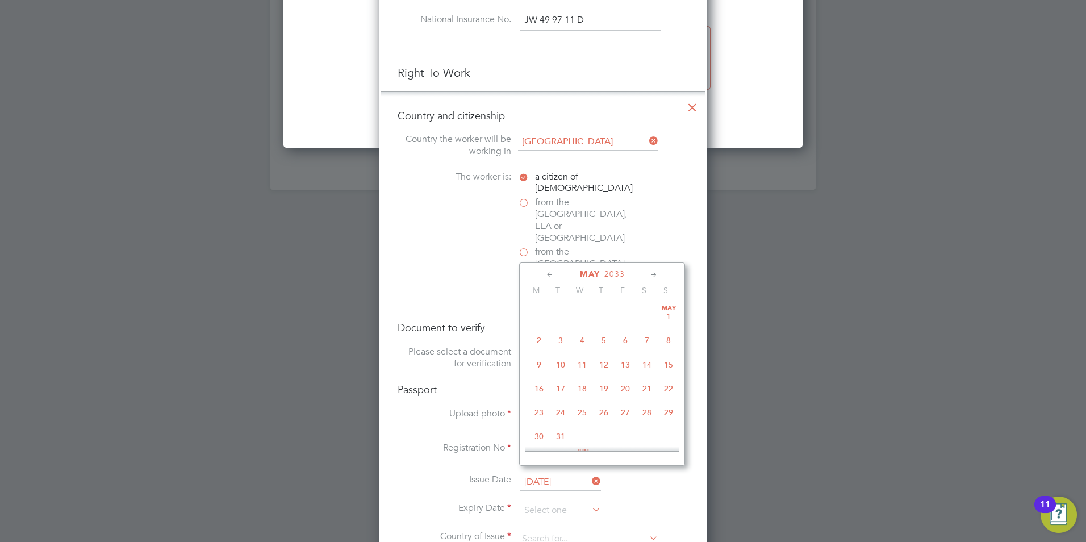
click at [552, 277] on icon at bounding box center [550, 275] width 11 height 12
click at [658, 275] on icon at bounding box center [653, 275] width 11 height 12
click at [585, 340] on span "6" at bounding box center [582, 338] width 22 height 22
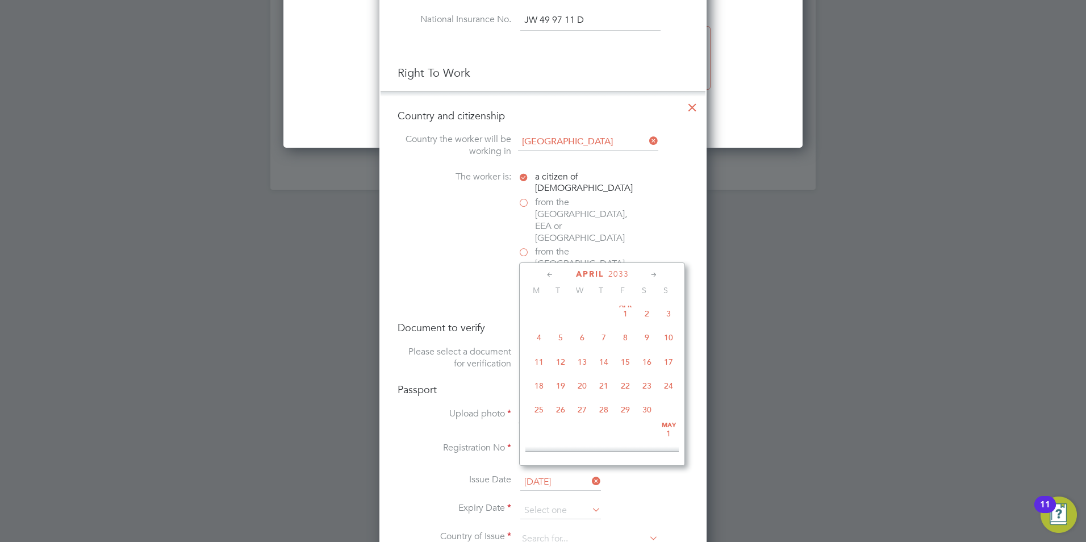
type input "06 Apr 2033"
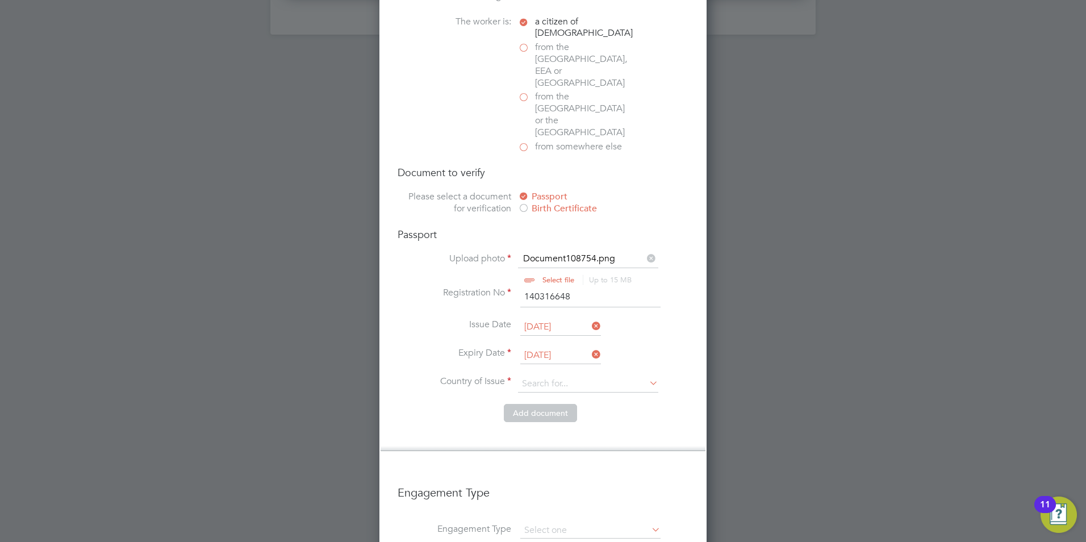
scroll to position [1420, 0]
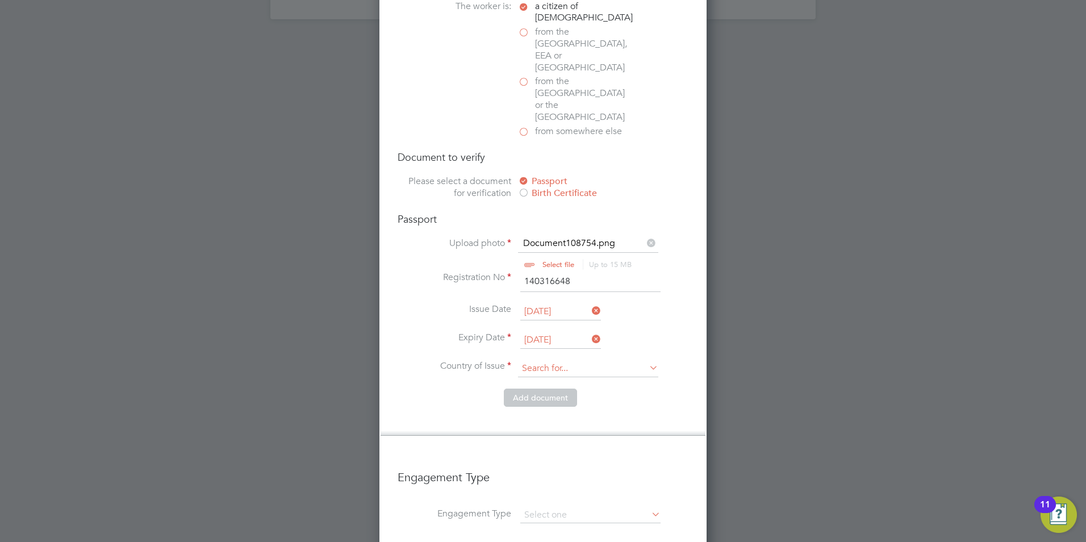
click at [645, 360] on input at bounding box center [588, 368] width 140 height 17
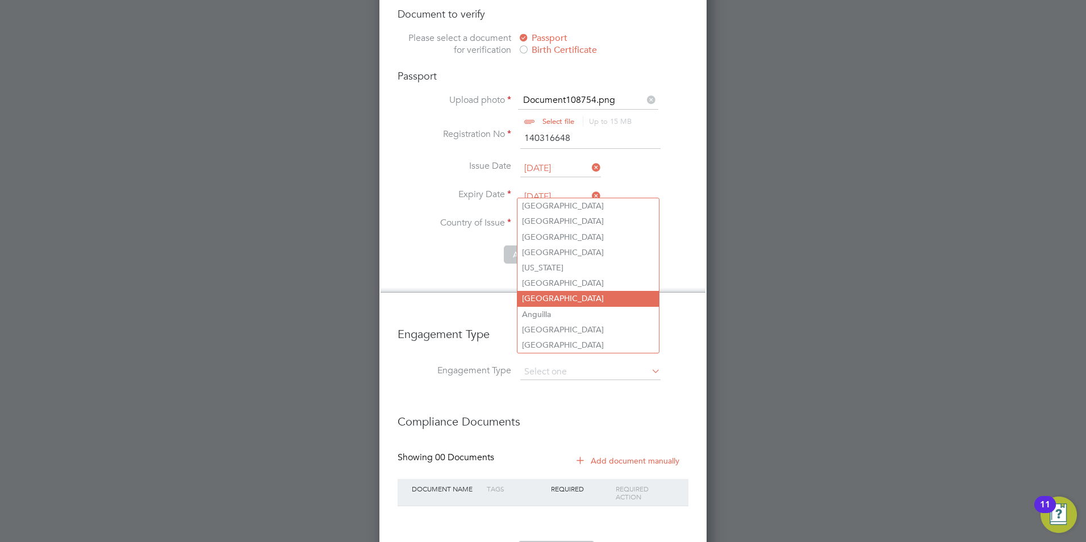
scroll to position [1579, 0]
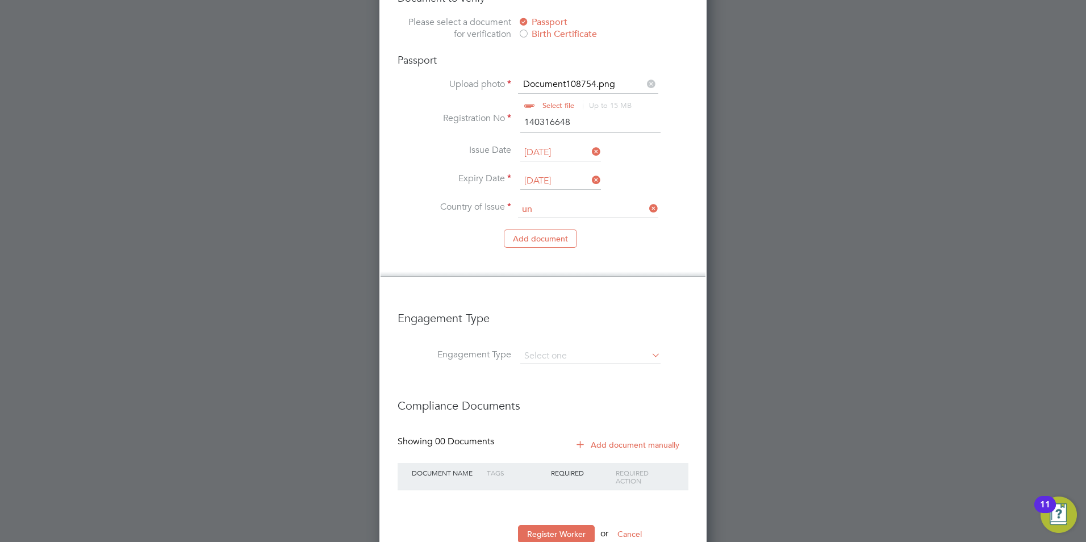
click at [573, 311] on li "Un ited Kingdom" at bounding box center [616, 313] width 198 height 15
type input "United Kingdom"
click at [571, 348] on input at bounding box center [590, 356] width 140 height 16
click at [575, 384] on li "Umbrella" at bounding box center [590, 386] width 141 height 16
type input "Umbrella"
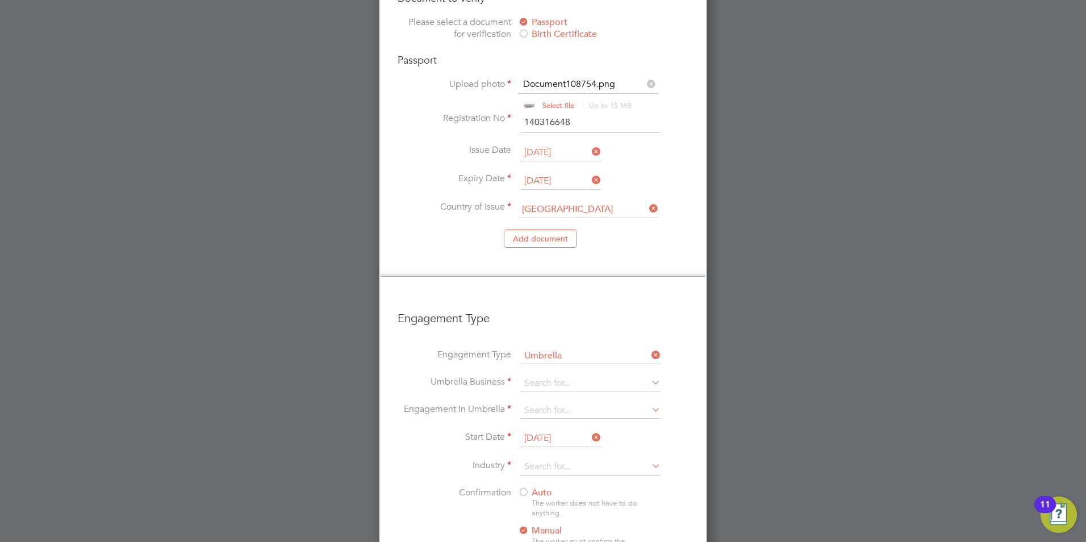
scroll to position [1651, 328]
click at [649, 374] on icon at bounding box center [649, 382] width 0 height 16
click at [532, 379] on b "Work" at bounding box center [535, 379] width 23 height 11
type input "Workwell People Solutions Limited"
click at [649, 374] on icon at bounding box center [649, 382] width 0 height 16
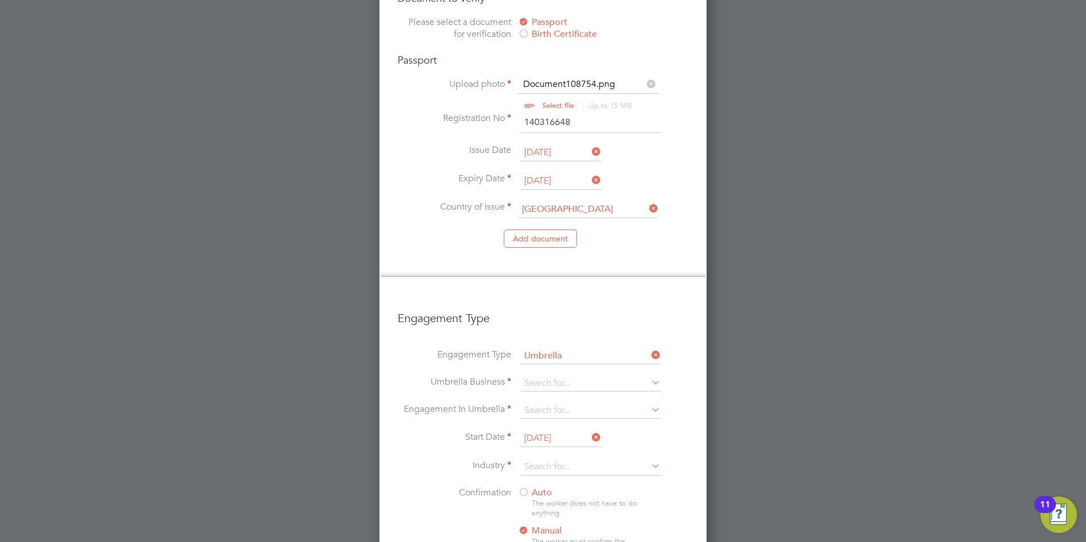
click at [649, 374] on icon at bounding box center [649, 382] width 0 height 16
click at [540, 363] on b "Workwel" at bounding box center [543, 363] width 38 height 11
type input "Workwell People Solutions Limited"
click at [579, 375] on li "Umbrella Business Workwell People Solutions Limited" at bounding box center [542, 388] width 291 height 27
click at [648, 403] on input at bounding box center [590, 411] width 140 height 16
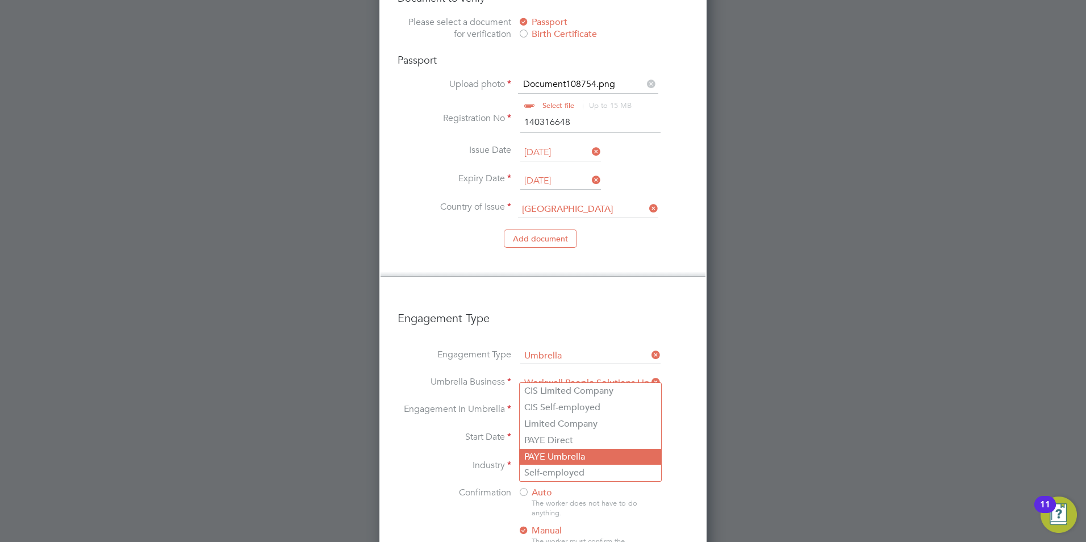
click at [577, 458] on li "PAYE Umbrella" at bounding box center [590, 457] width 141 height 16
type input "PAYE Umbrella"
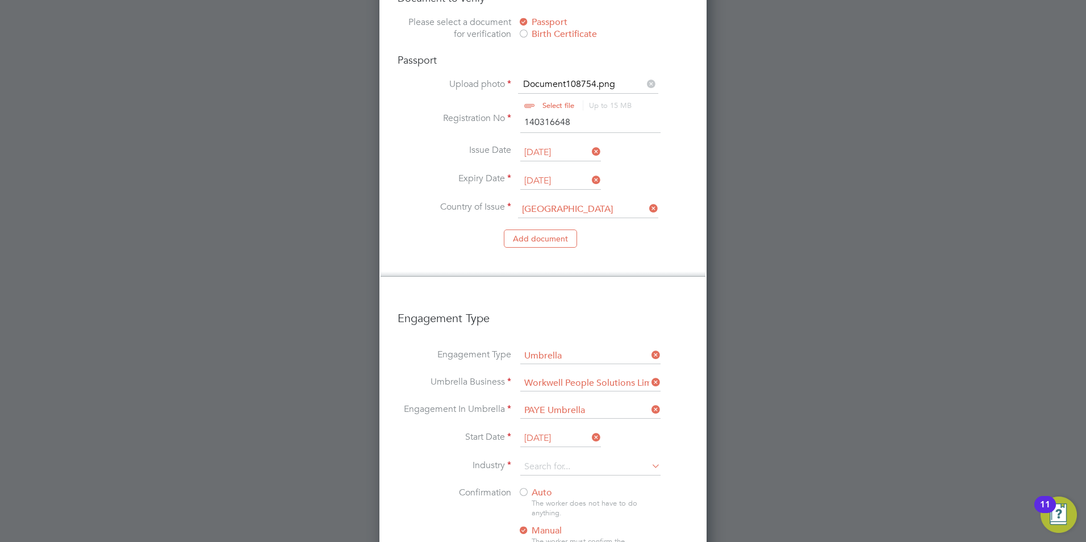
click at [671, 299] on h3 "Engagement Type" at bounding box center [542, 312] width 291 height 26
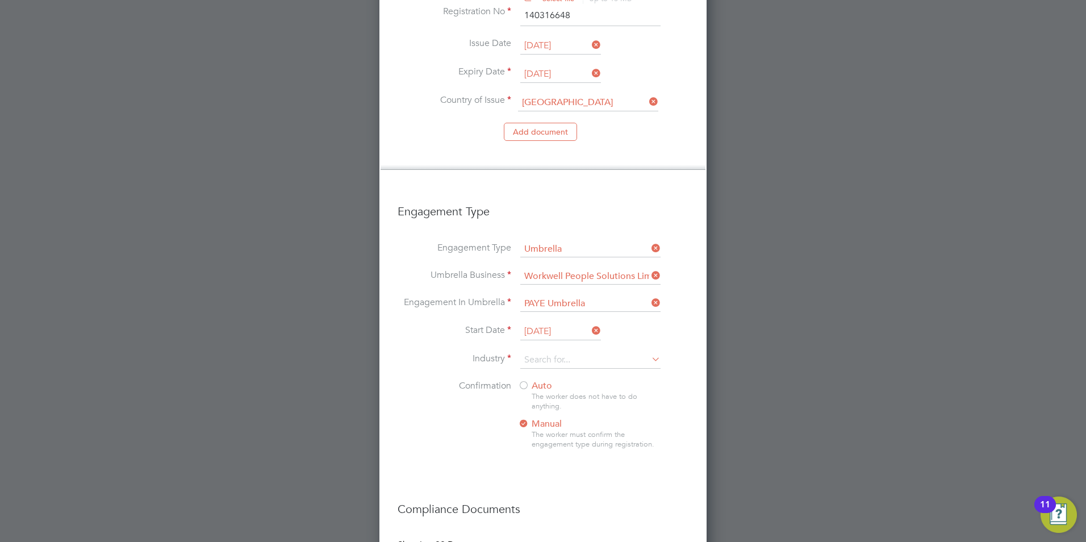
scroll to position [1692, 0]
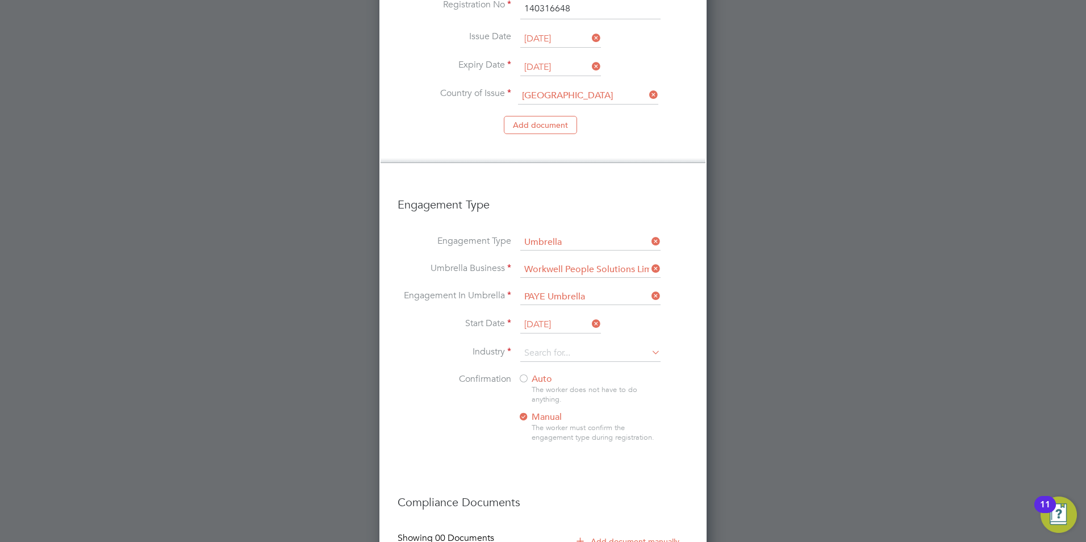
click at [649, 344] on icon at bounding box center [649, 352] width 0 height 16
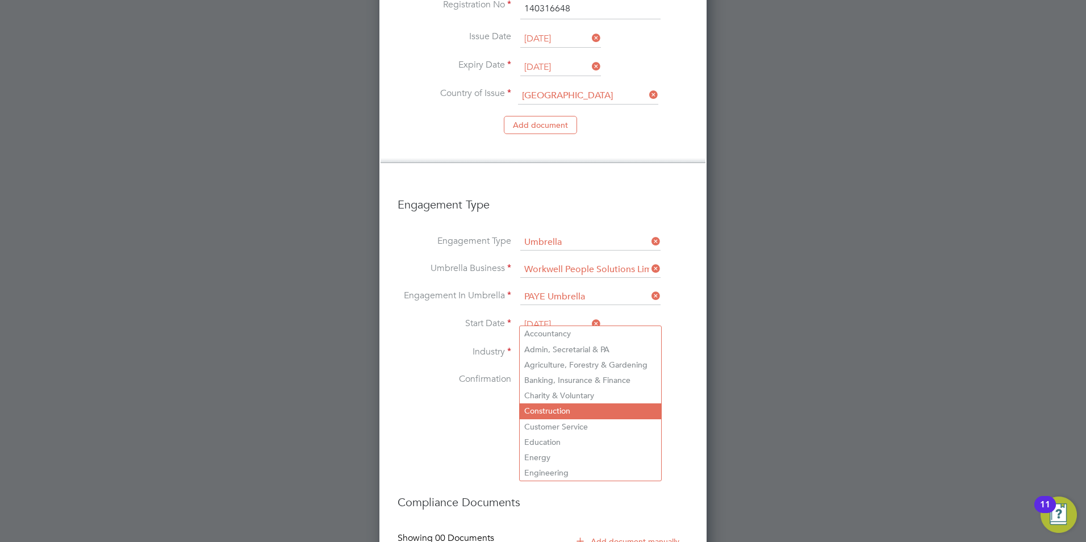
click at [596, 403] on li "Construction" at bounding box center [590, 410] width 141 height 15
type input "Construction"
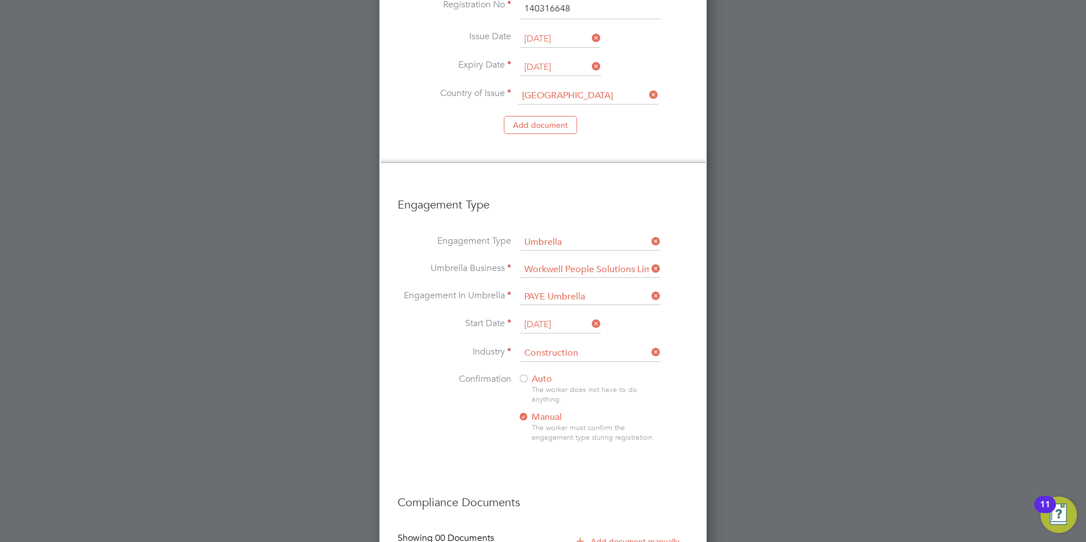
click at [657, 373] on div "Auto The worker does not have to do anything. Manual The worker must confirm th…" at bounding box center [589, 411] width 142 height 76
click at [523, 374] on div at bounding box center [523, 379] width 11 height 11
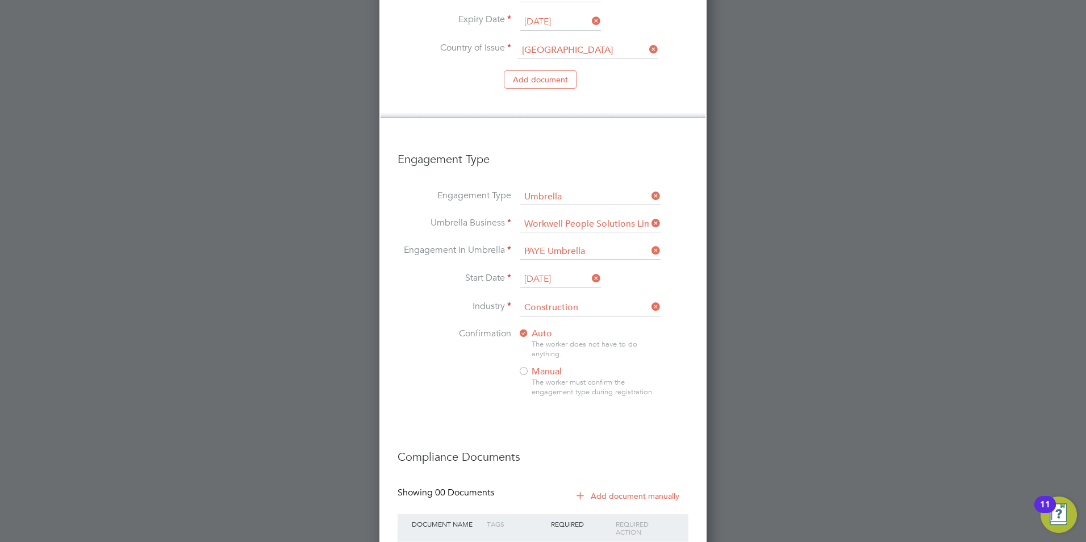
scroll to position [1789, 0]
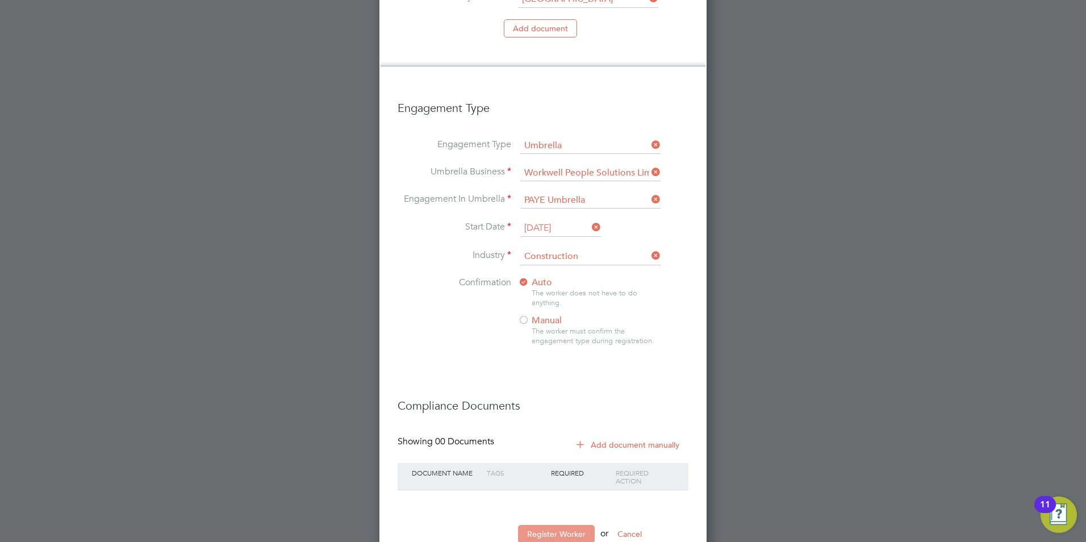
click at [559, 525] on button "Register Worker" at bounding box center [556, 534] width 77 height 18
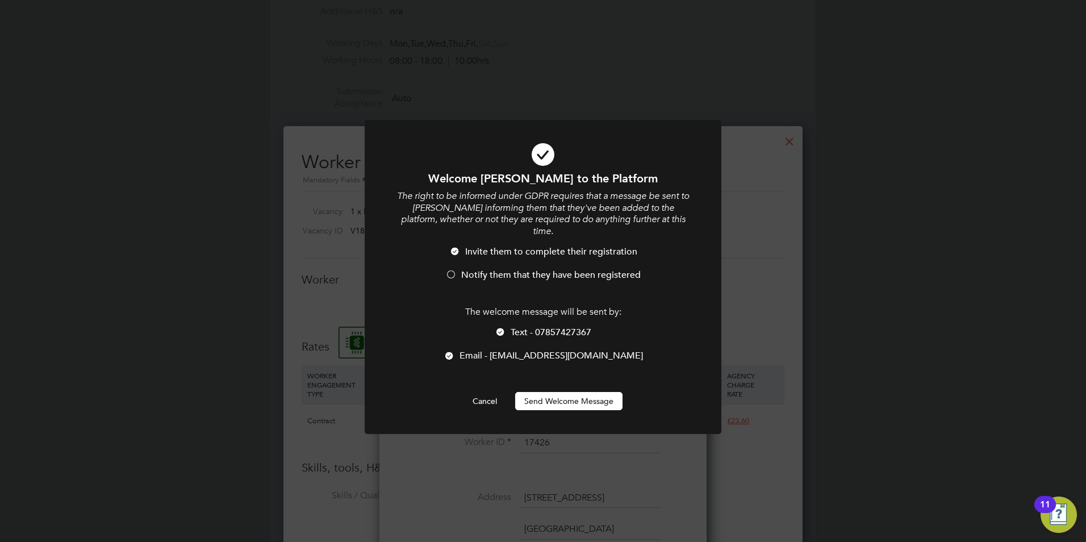
click at [446, 270] on div at bounding box center [450, 275] width 11 height 11
click at [500, 327] on div at bounding box center [500, 332] width 11 height 11
click at [588, 392] on button "Send Welcome Message" at bounding box center [568, 401] width 107 height 18
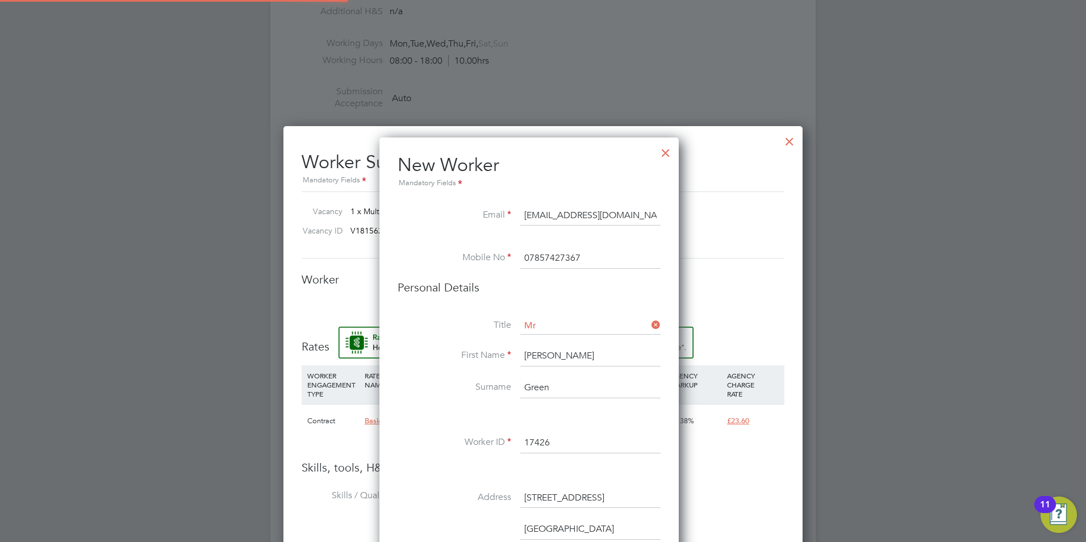
scroll to position [1308, 0]
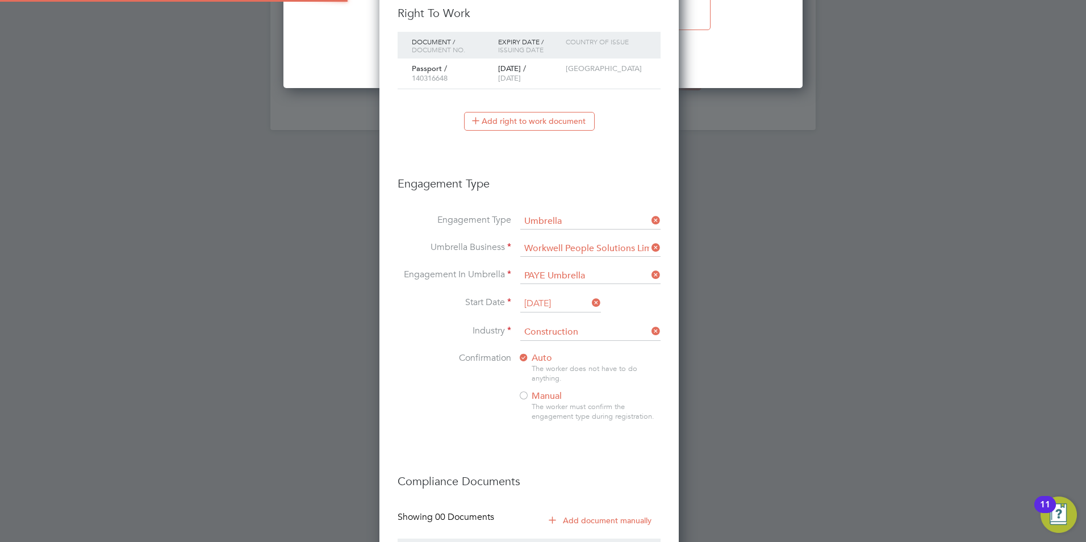
type input "Richard Green (17426)"
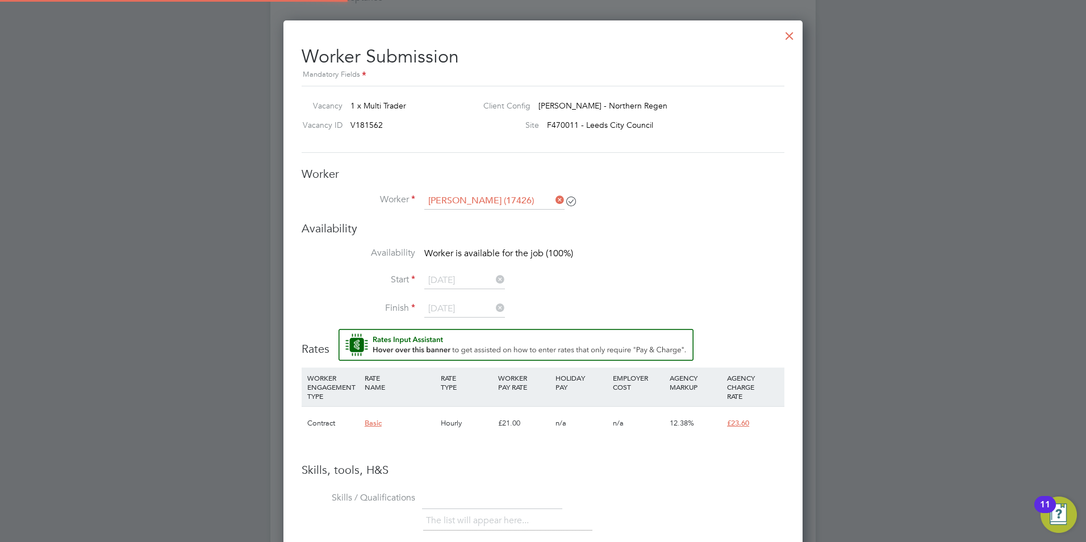
scroll to position [625, 0]
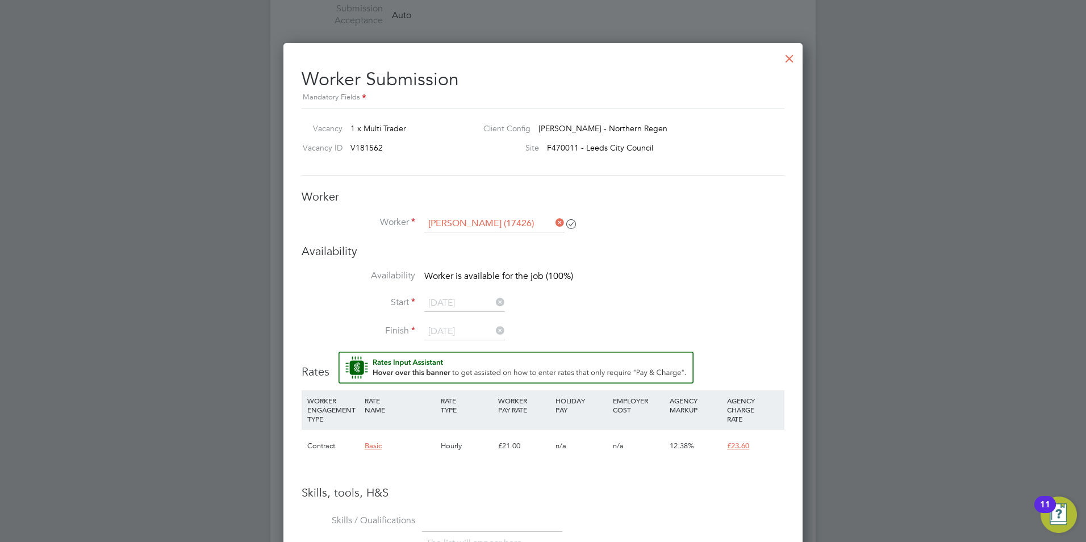
click at [493, 299] on icon at bounding box center [493, 302] width 0 height 16
click at [554, 224] on li "Worker Richard Green (17426)" at bounding box center [543, 229] width 483 height 28
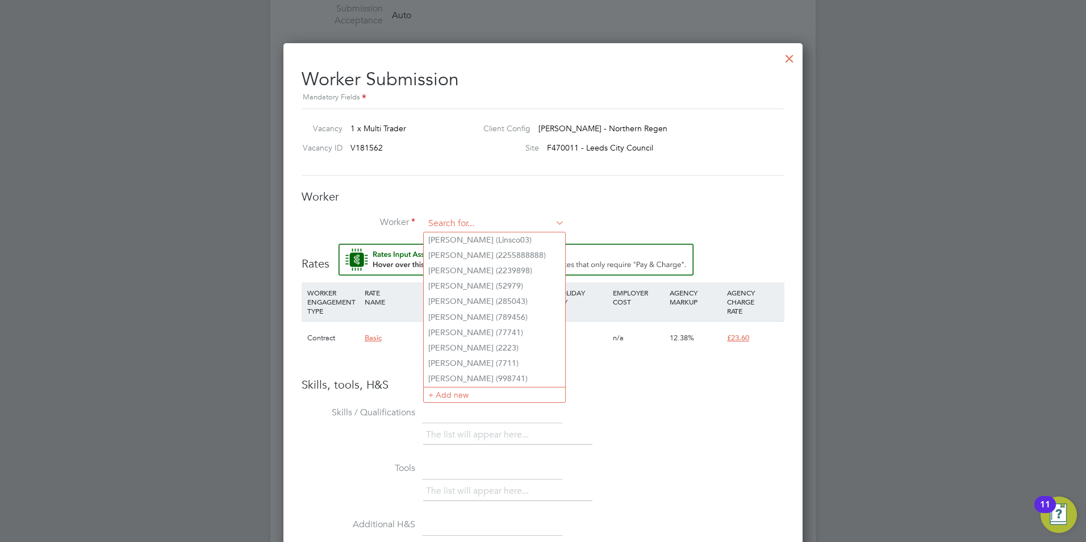
click at [457, 217] on input at bounding box center [494, 223] width 140 height 17
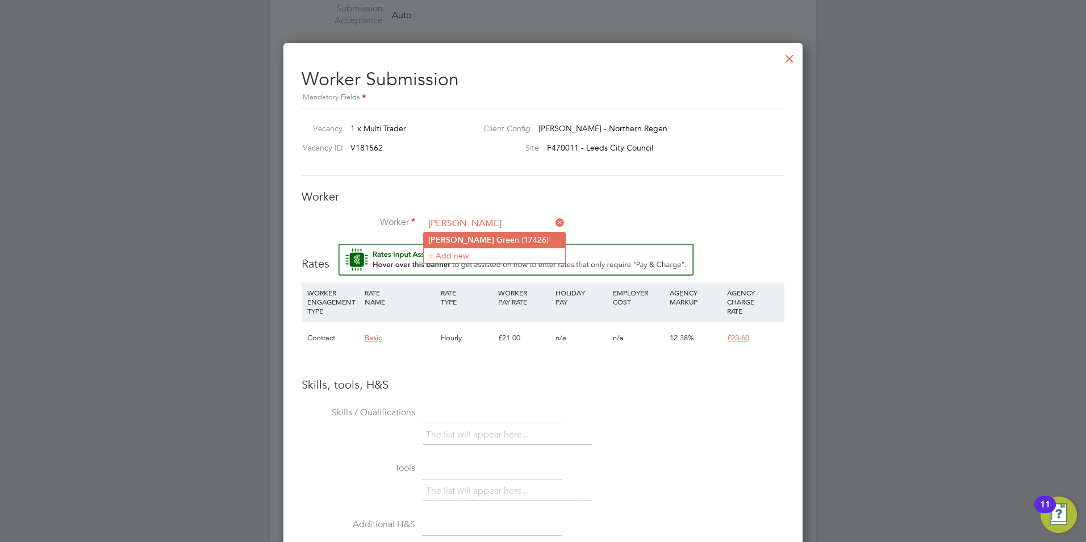
click at [496, 236] on b "Gree" at bounding box center [505, 240] width 18 height 10
type input "Richard Green (17426)"
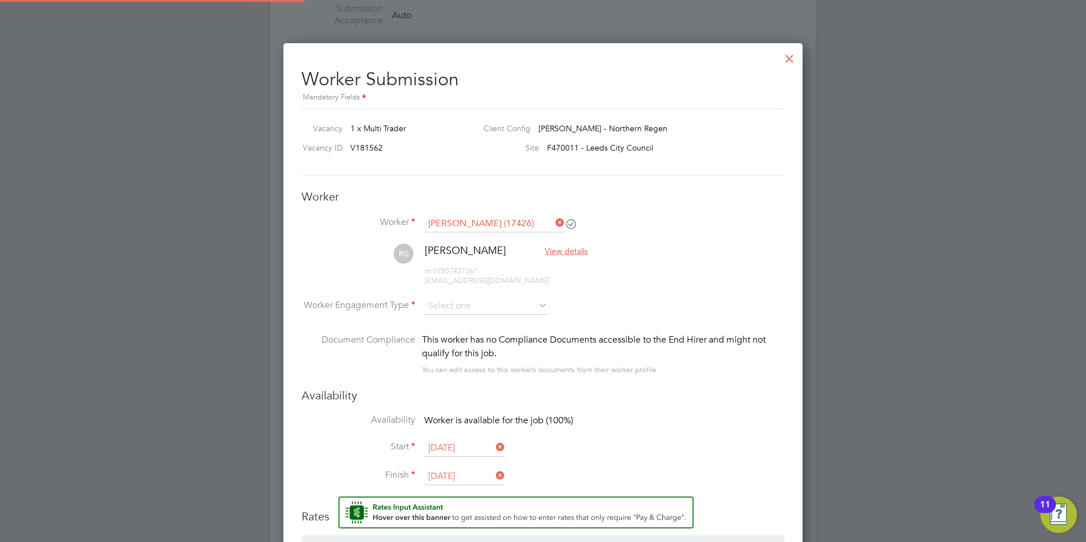
scroll to position [983, 520]
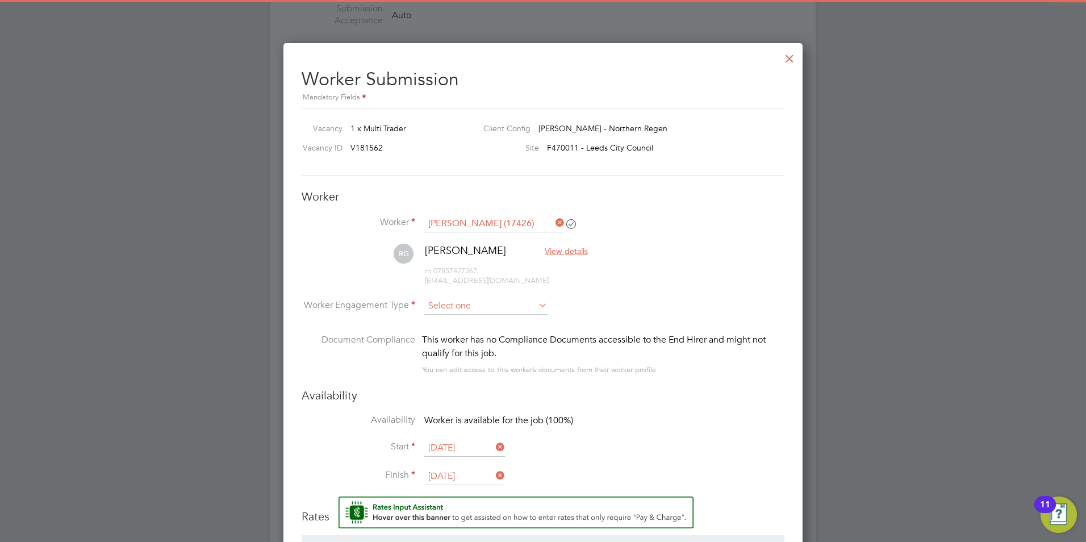
click at [467, 300] on input at bounding box center [485, 306] width 123 height 17
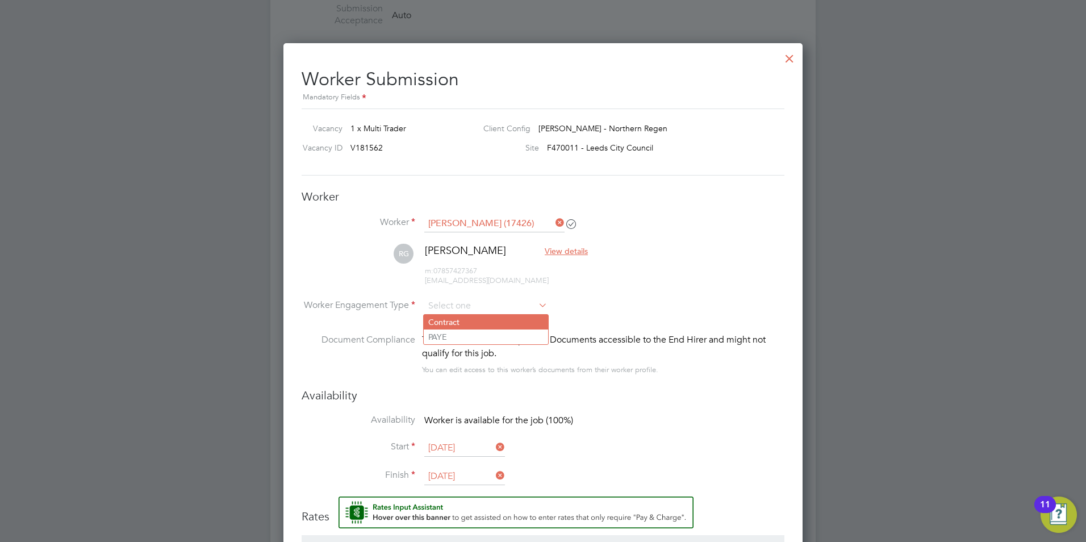
click at [464, 317] on li "Contract" at bounding box center [486, 322] width 124 height 15
type input "Contract"
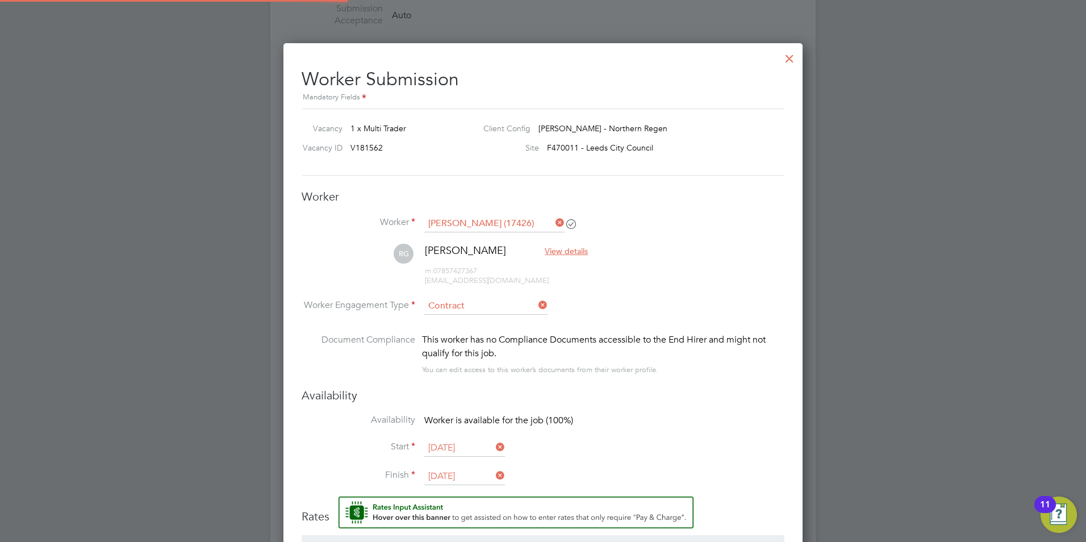
scroll to position [34, 58]
click at [596, 295] on li "RG Richard Green View details m: 07857427367 richard_green_01@hotmail.co.uk" at bounding box center [543, 271] width 483 height 54
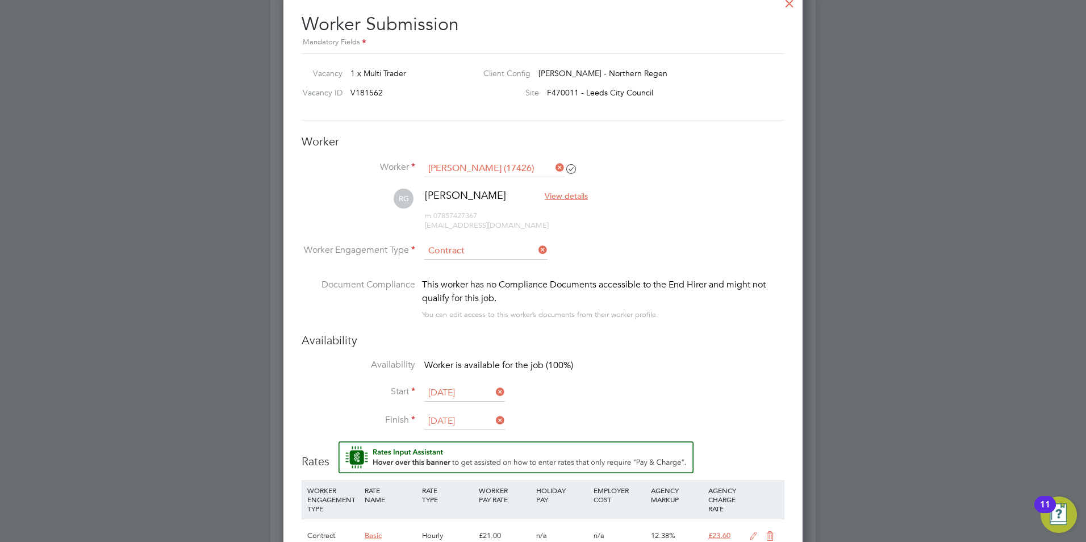
scroll to position [852, 0]
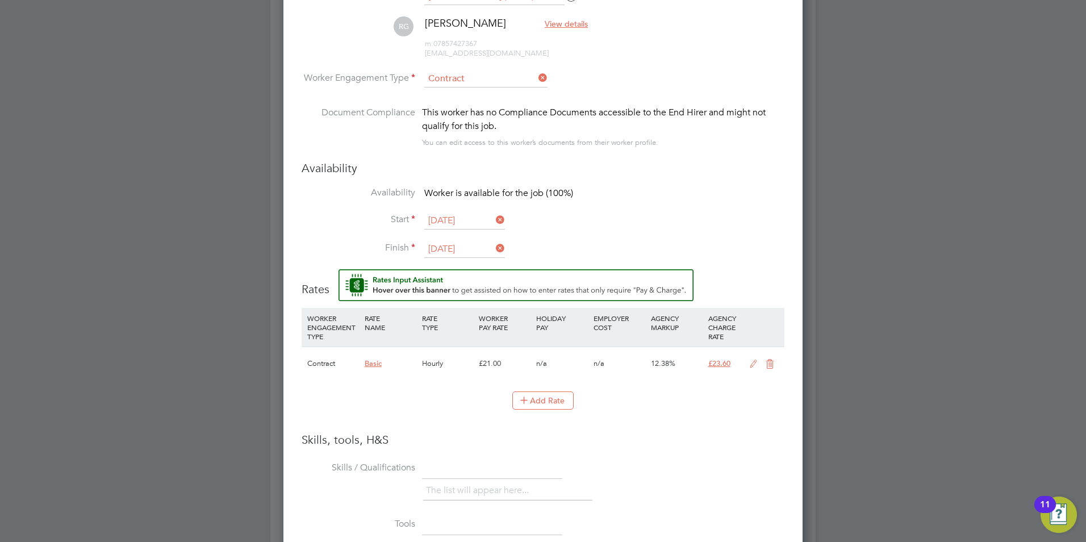
click at [751, 364] on icon at bounding box center [753, 363] width 14 height 9
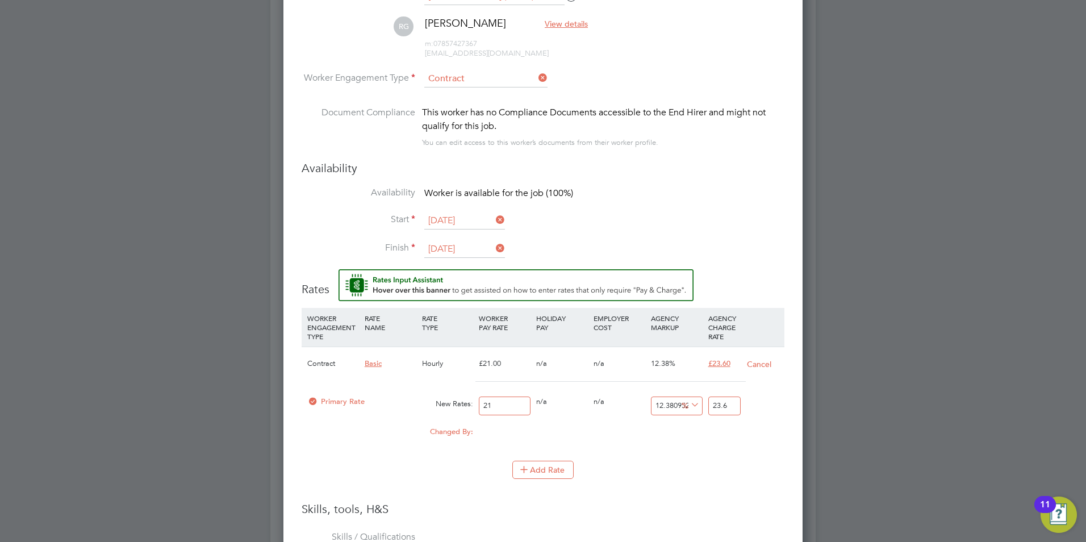
click at [313, 401] on div at bounding box center [312, 404] width 11 height 9
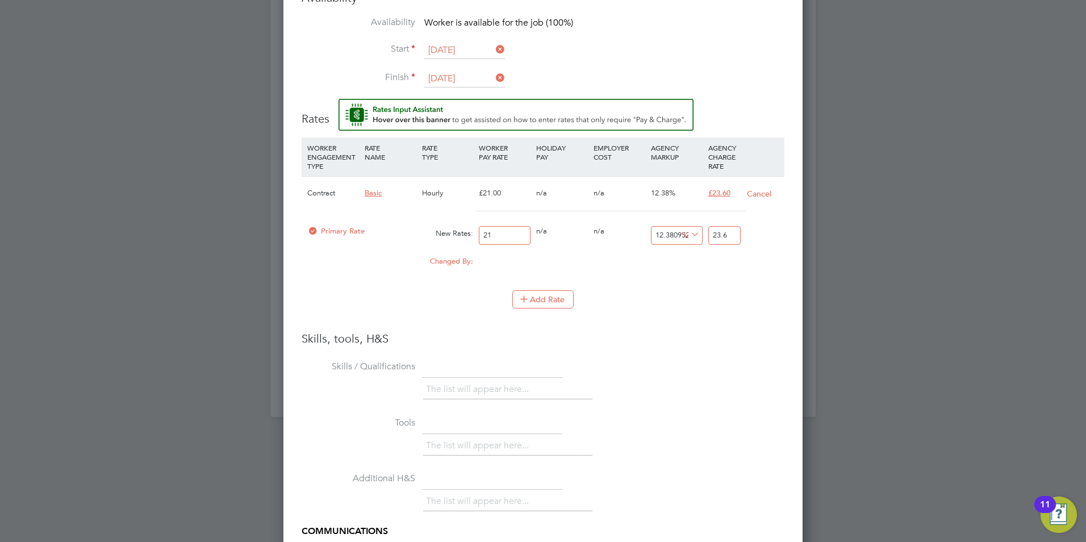
scroll to position [1136, 0]
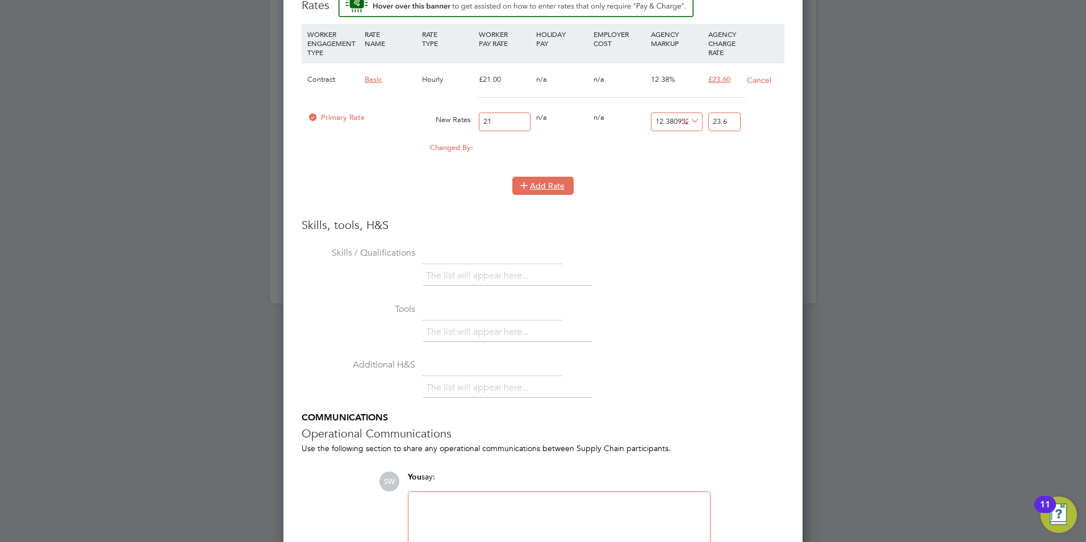
click at [531, 192] on button "Add Rate" at bounding box center [542, 186] width 61 height 18
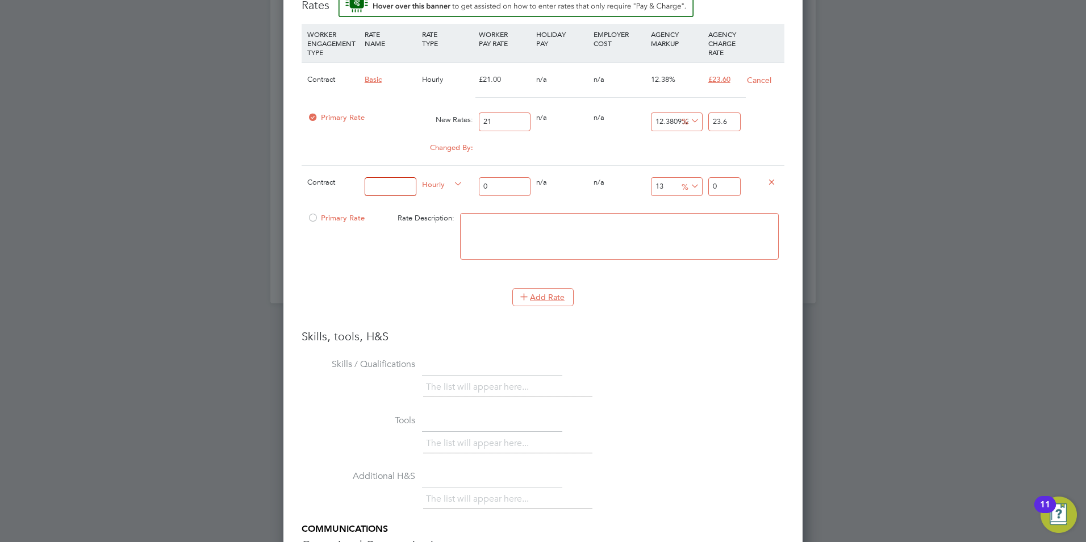
click at [769, 183] on icon at bounding box center [771, 181] width 9 height 9
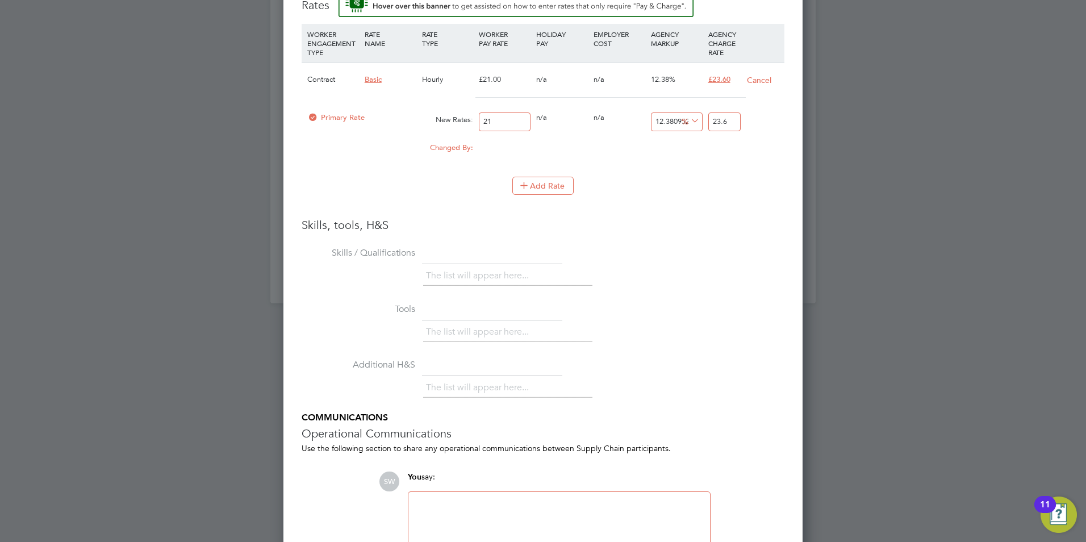
scroll to position [1207, 0]
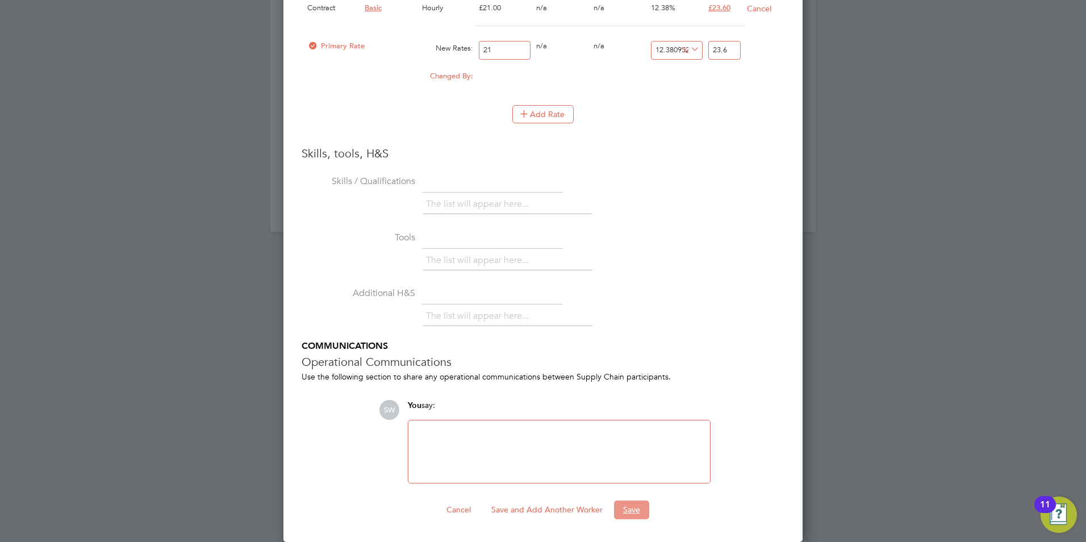
click at [642, 506] on button "Save" at bounding box center [631, 509] width 35 height 18
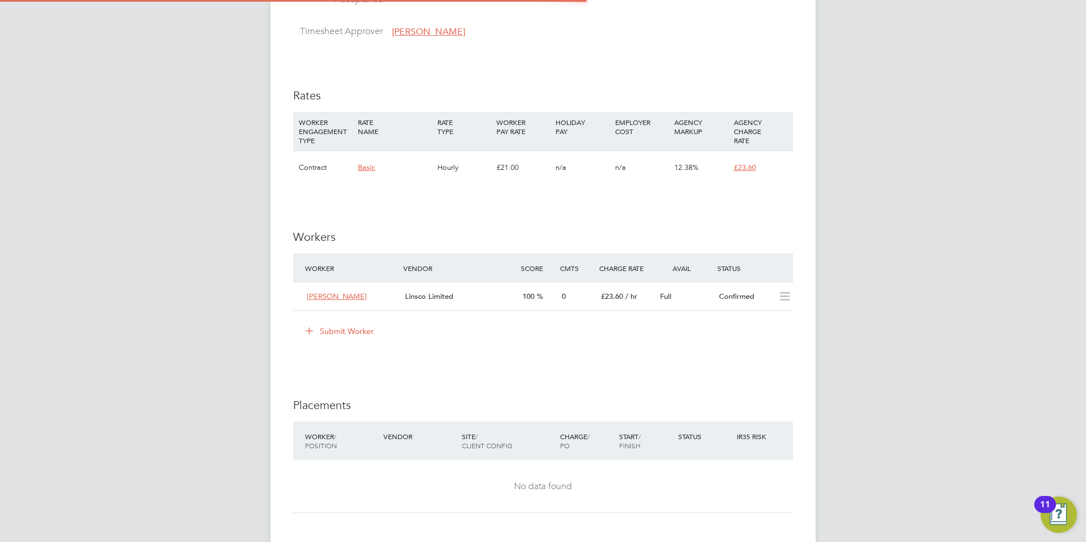
scroll to position [6, 6]
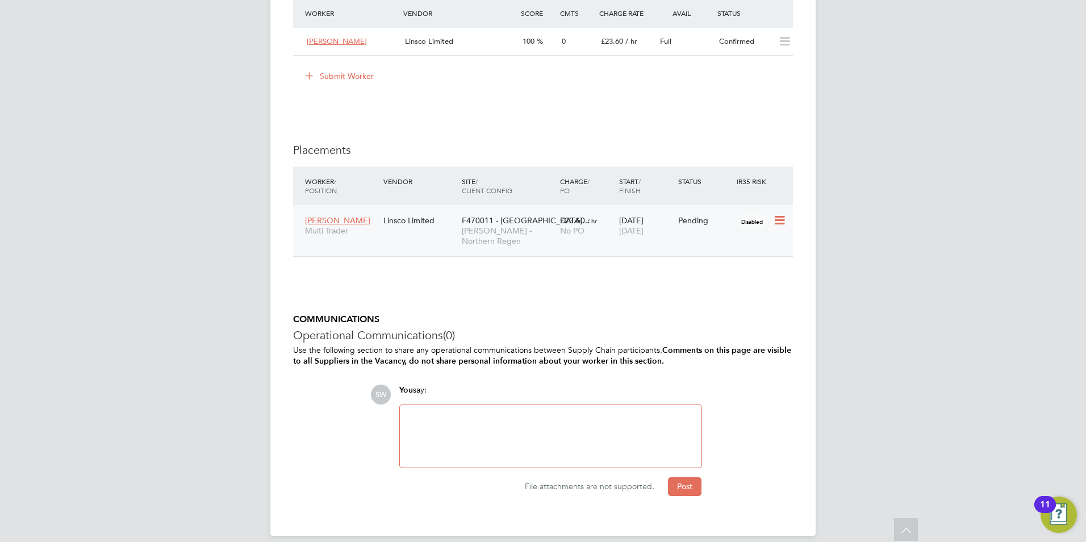
click at [774, 219] on icon at bounding box center [778, 221] width 11 height 14
click at [711, 290] on li "Start" at bounding box center [727, 291] width 116 height 16
type input "Matt Wilkinson"
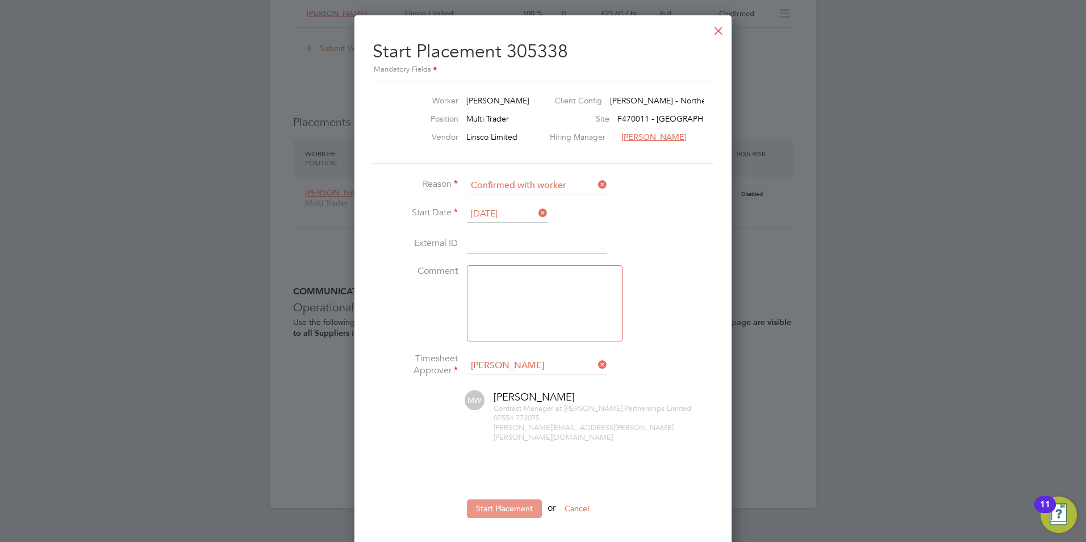
click at [499, 499] on button "Start Placement" at bounding box center [504, 508] width 75 height 18
